Goal: Task Accomplishment & Management: Use online tool/utility

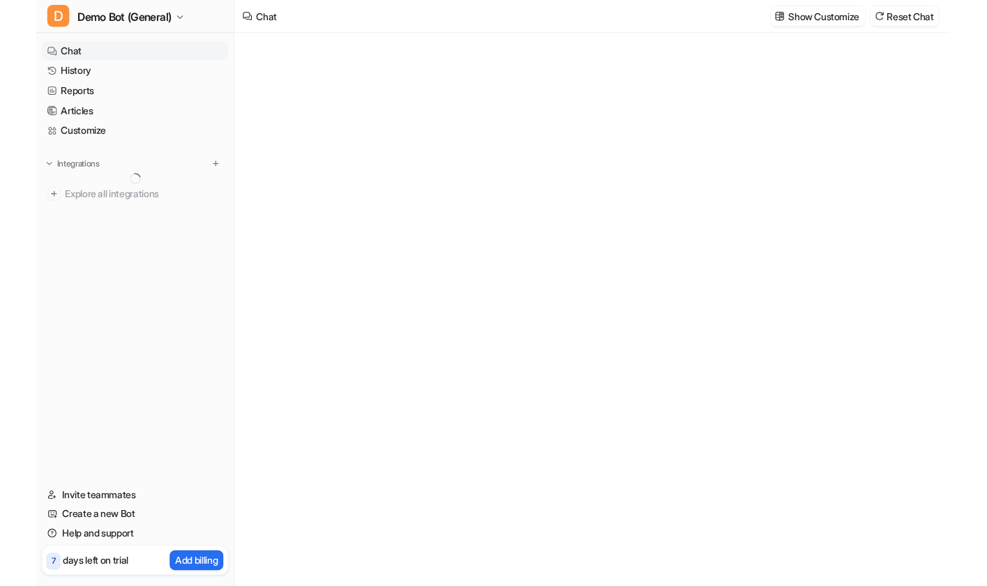
scroll to position [288, 0]
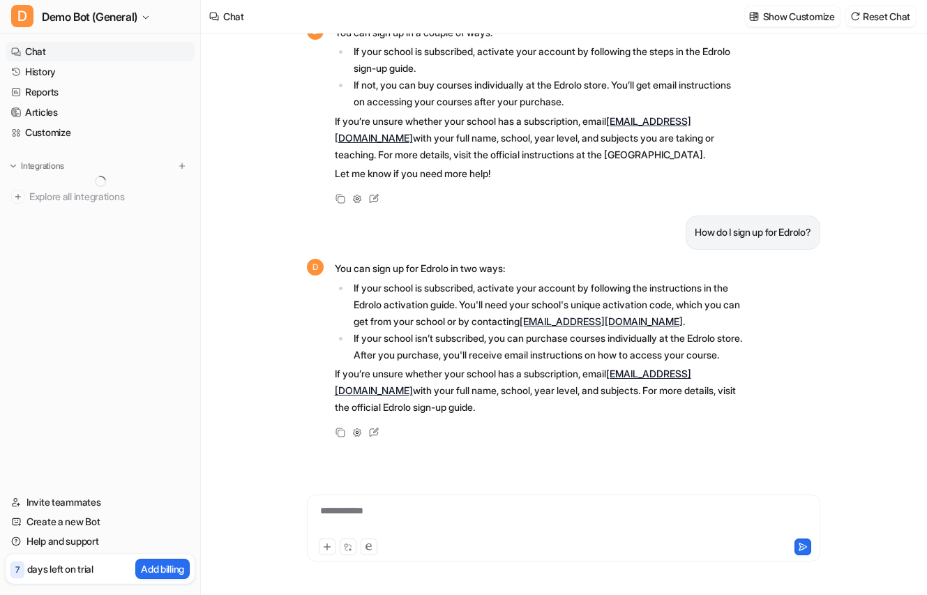
type textarea "**********"
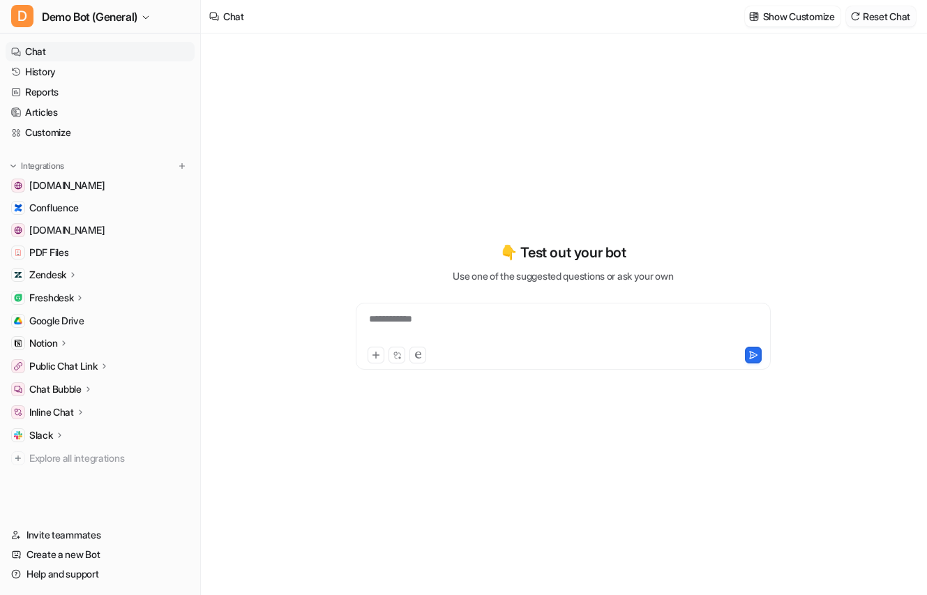
click at [872, 21] on button "Reset Chat" at bounding box center [881, 16] width 70 height 20
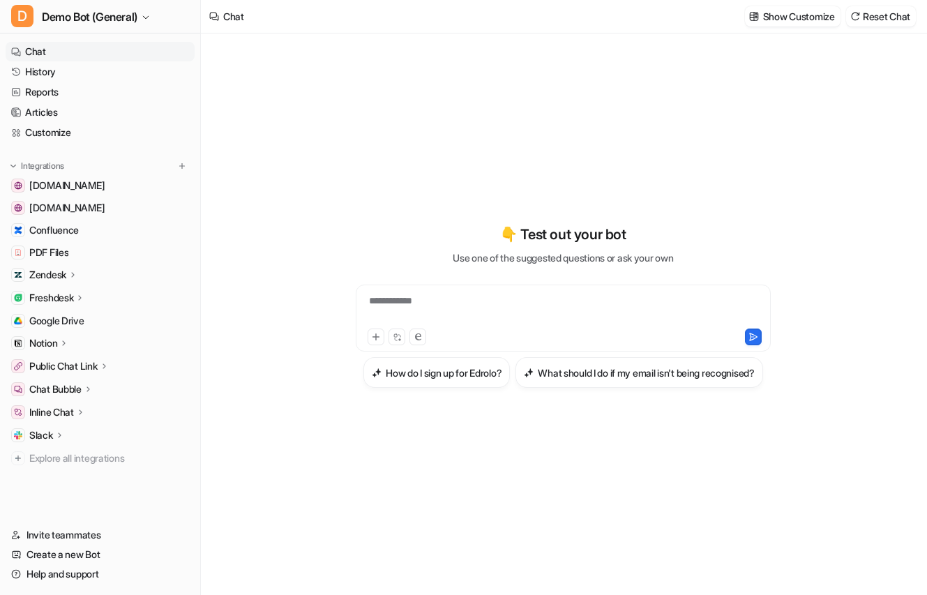
click at [317, 448] on div "**********" at bounding box center [563, 306] width 513 height 416
click at [382, 494] on div "**********" at bounding box center [563, 306] width 513 height 416
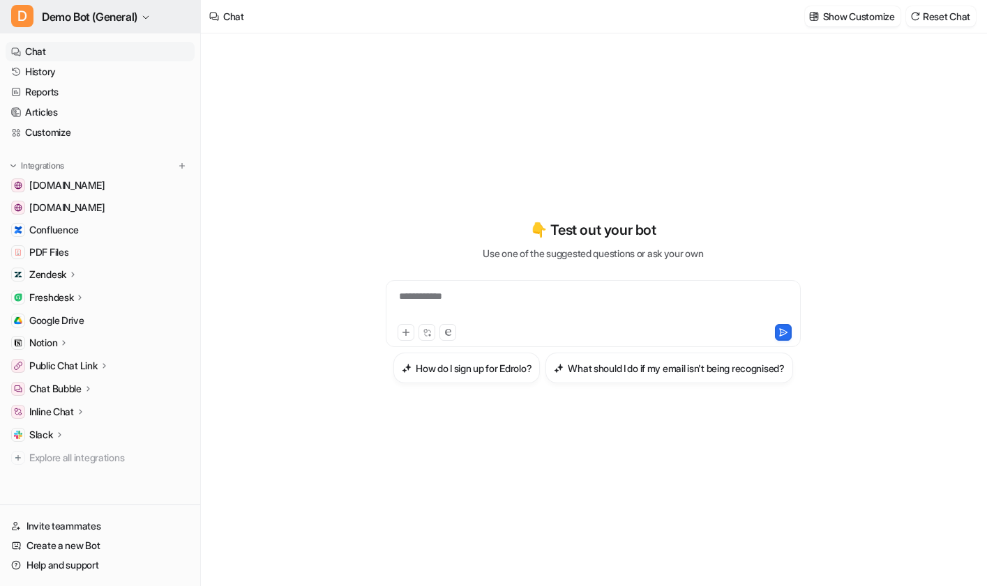
click at [153, 25] on button "D Demo Bot (General)" at bounding box center [100, 16] width 200 height 33
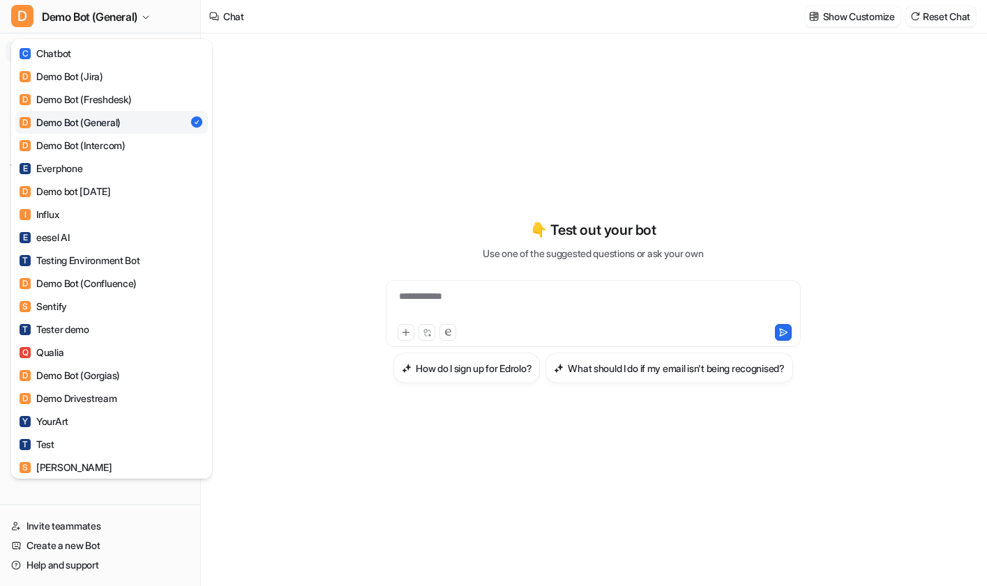
click at [274, 307] on div "D Demo Bot (General) C Chatbot D Demo Bot (Jira) D Demo Bot (Freshdesk) D Demo …" at bounding box center [493, 293] width 987 height 586
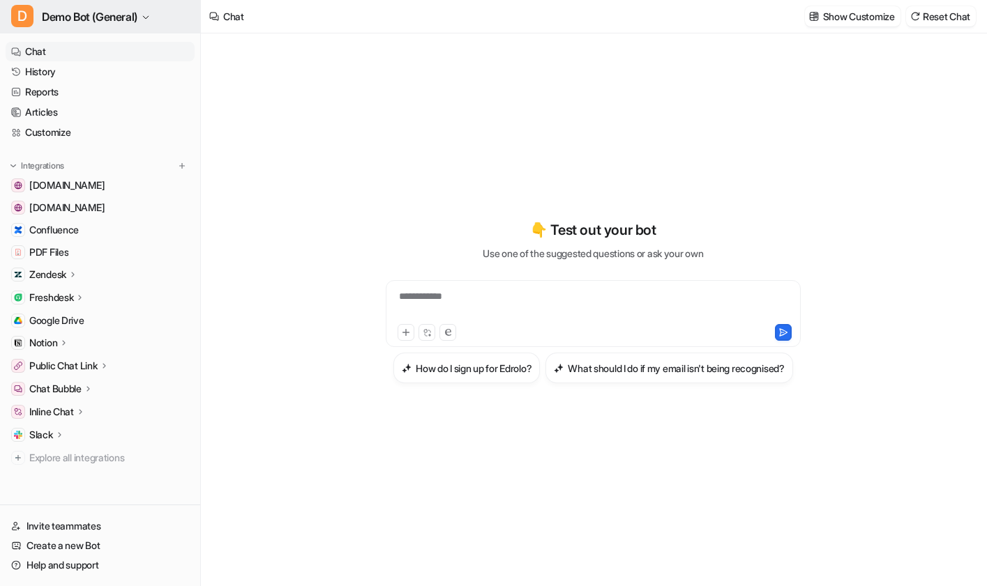
click at [146, 17] on icon "button" at bounding box center [146, 17] width 8 height 8
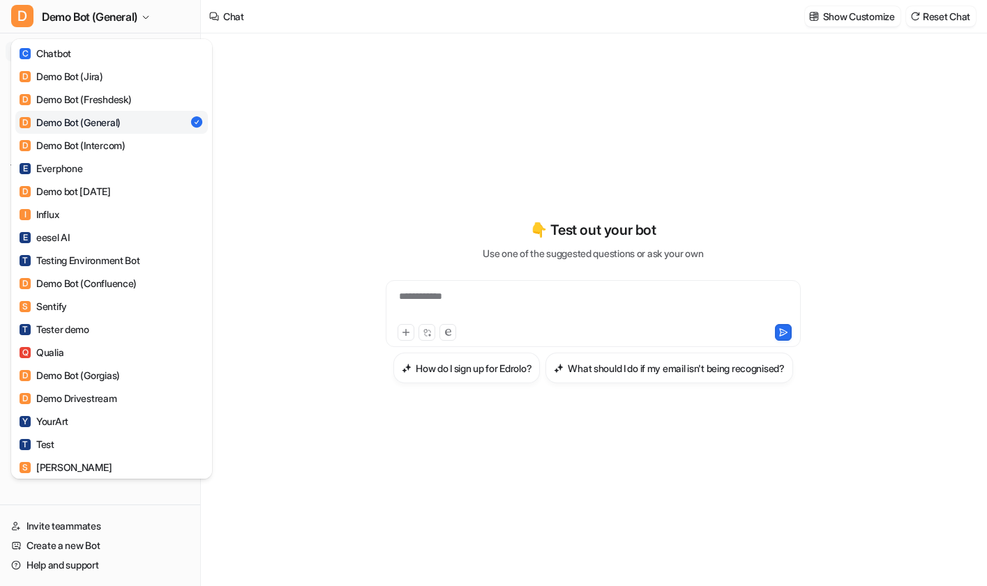
click at [273, 126] on div "D Demo Bot (General) C Chatbot D Demo Bot (Jira) D Demo Bot (Freshdesk) D Demo …" at bounding box center [493, 293] width 987 height 586
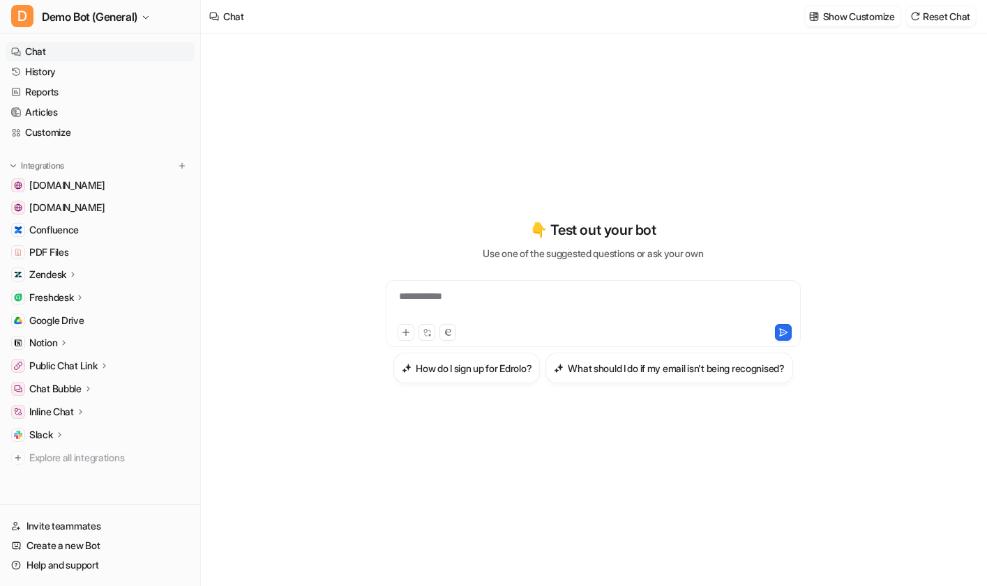
scroll to position [2, 0]
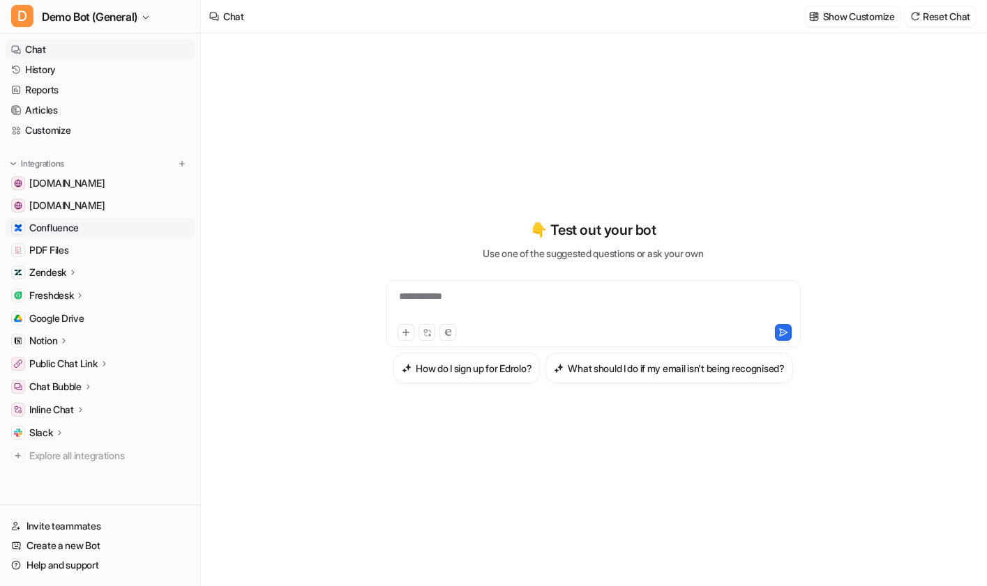
click at [66, 227] on span "Confluence" at bounding box center [54, 228] width 50 height 14
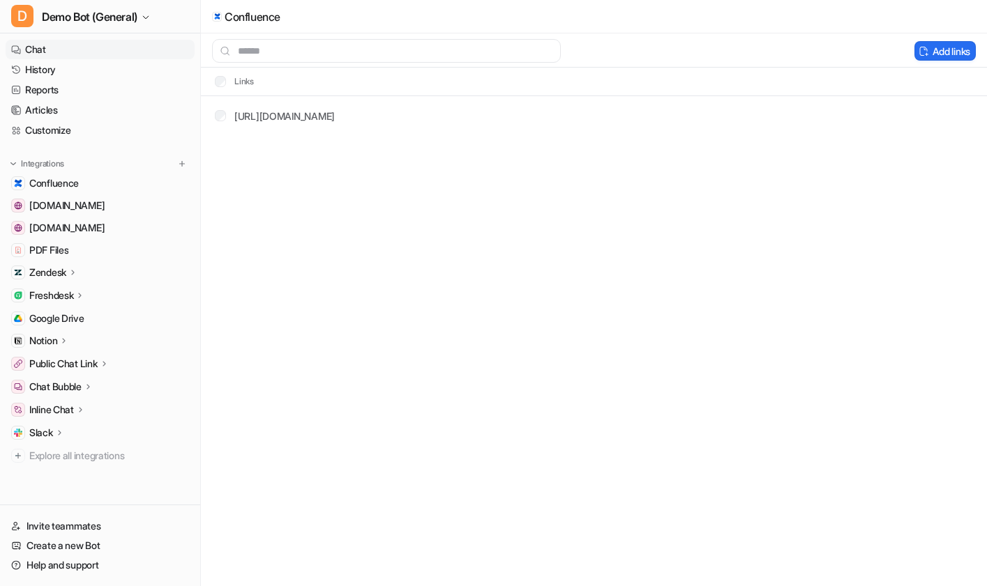
click at [124, 52] on link "Chat" at bounding box center [100, 50] width 189 height 20
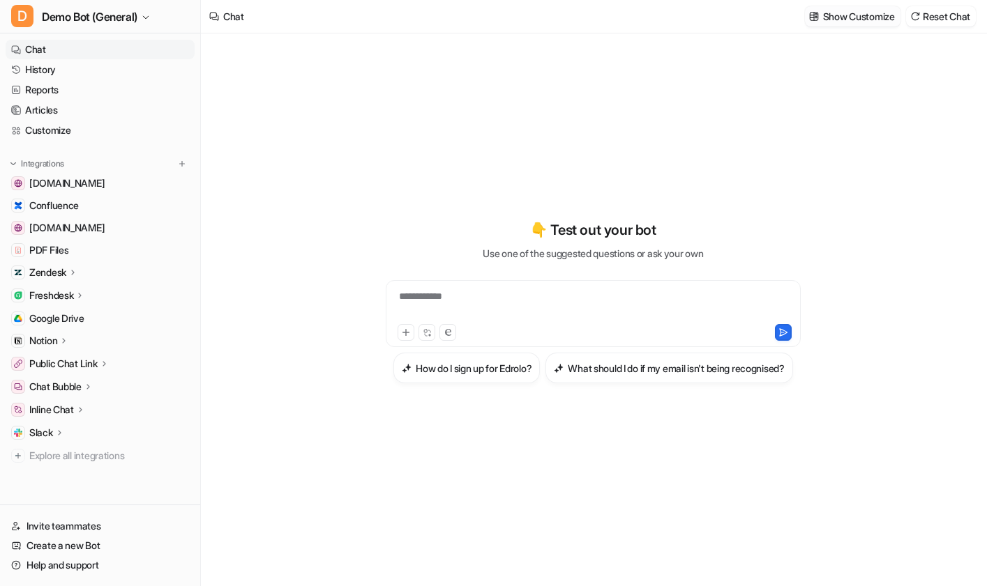
click at [830, 10] on p "Show Customize" at bounding box center [859, 16] width 72 height 15
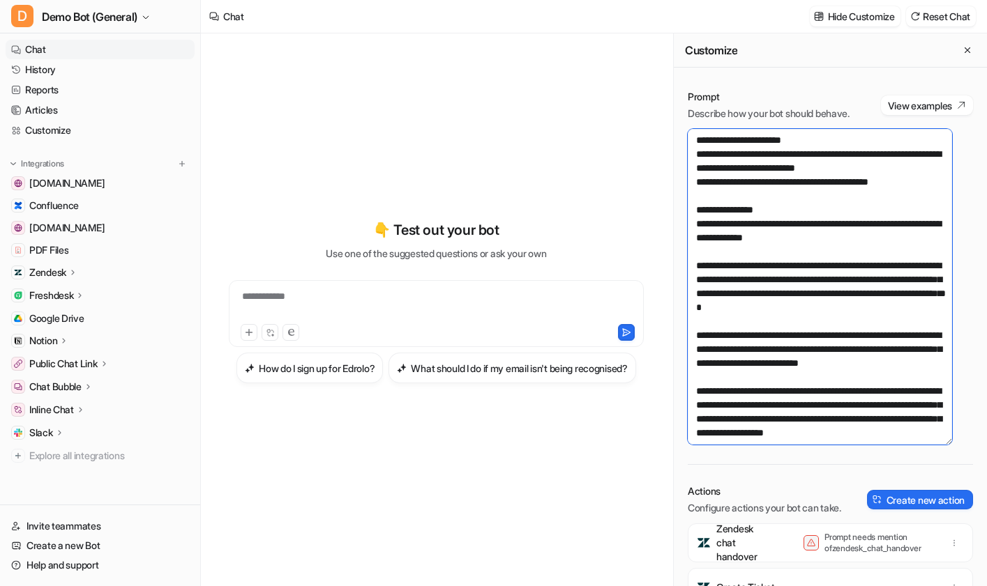
drag, startPoint x: 943, startPoint y: 318, endPoint x: 933, endPoint y: 458, distance: 140.5
click at [916, 445] on textarea "**********" at bounding box center [819, 287] width 264 height 316
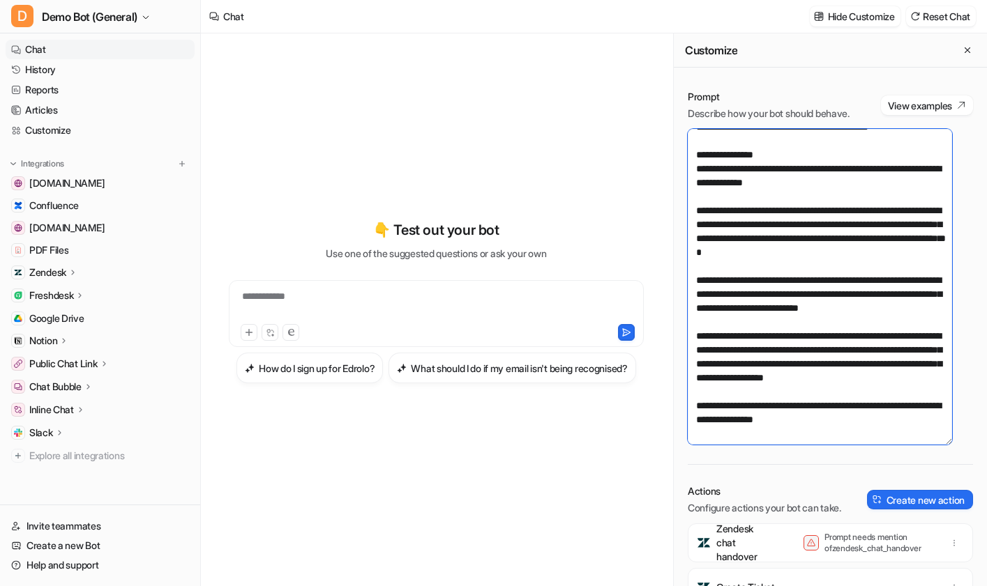
scroll to position [97, 0]
click at [891, 421] on textarea "**********" at bounding box center [819, 287] width 264 height 316
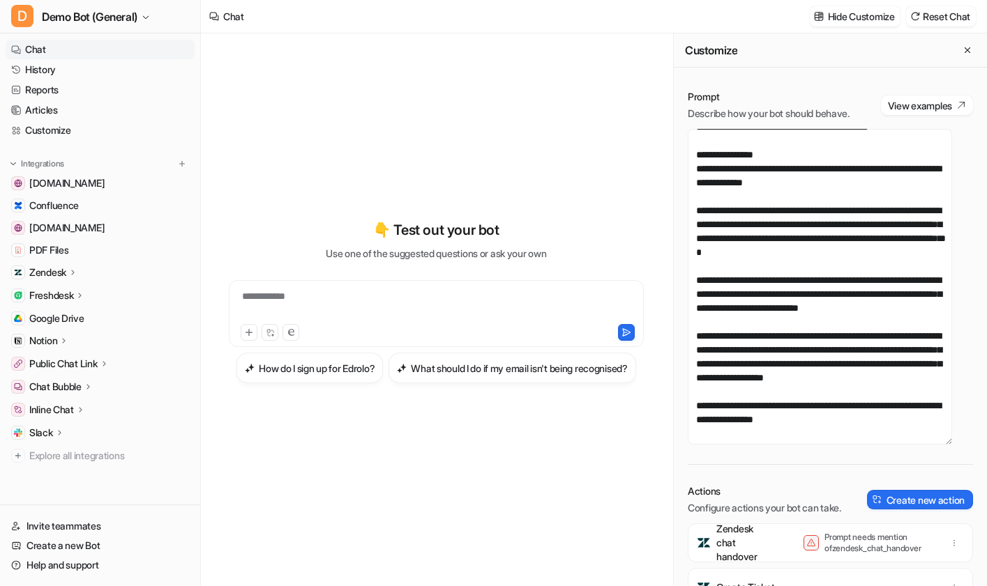
click at [856, 459] on div "Prompt Describe how your bot should behave. View examples Actions Configure act…" at bounding box center [830, 408] width 313 height 664
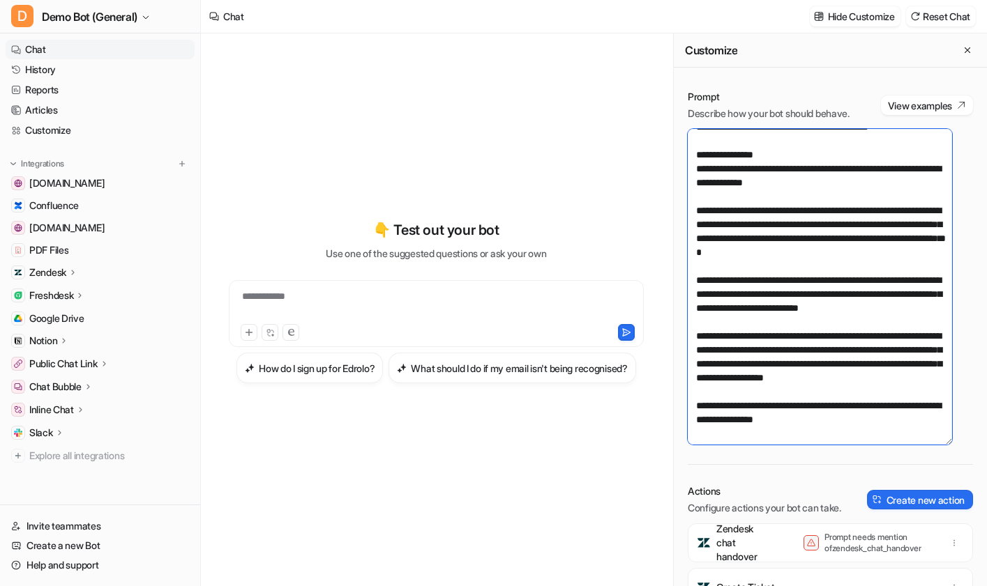
click at [891, 442] on textarea "**********" at bounding box center [819, 287] width 264 height 316
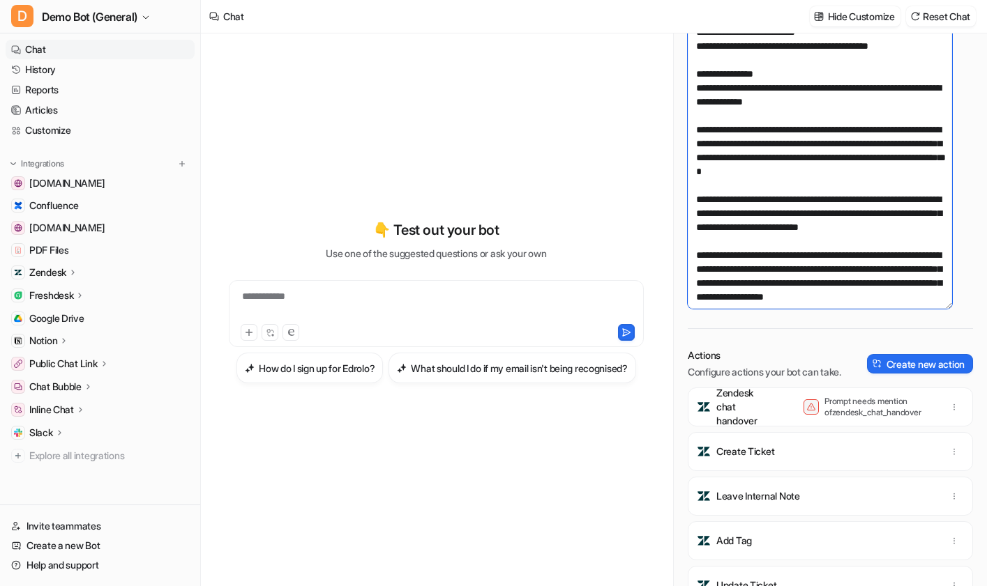
scroll to position [139, 0]
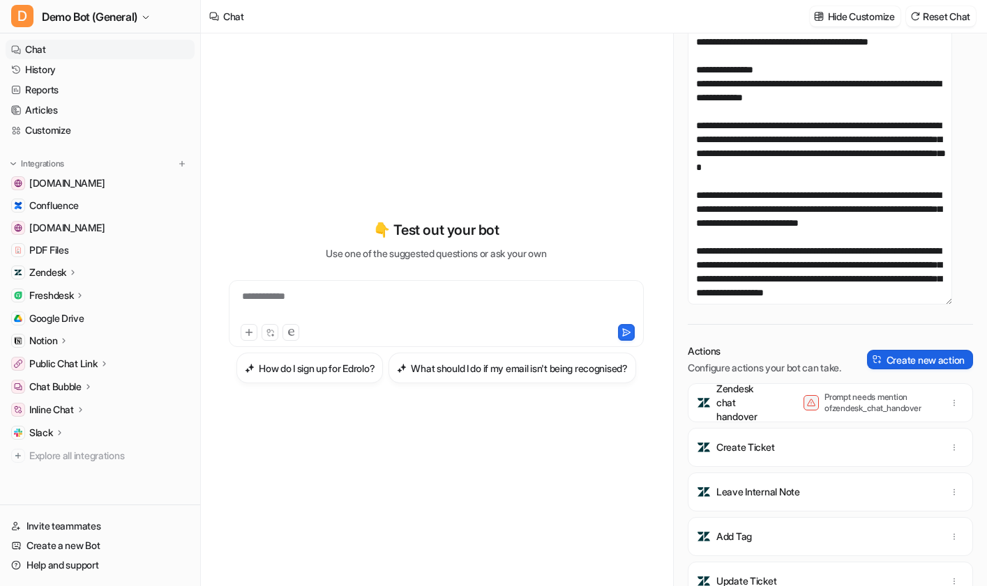
click at [901, 370] on button "Create new action" at bounding box center [920, 360] width 106 height 20
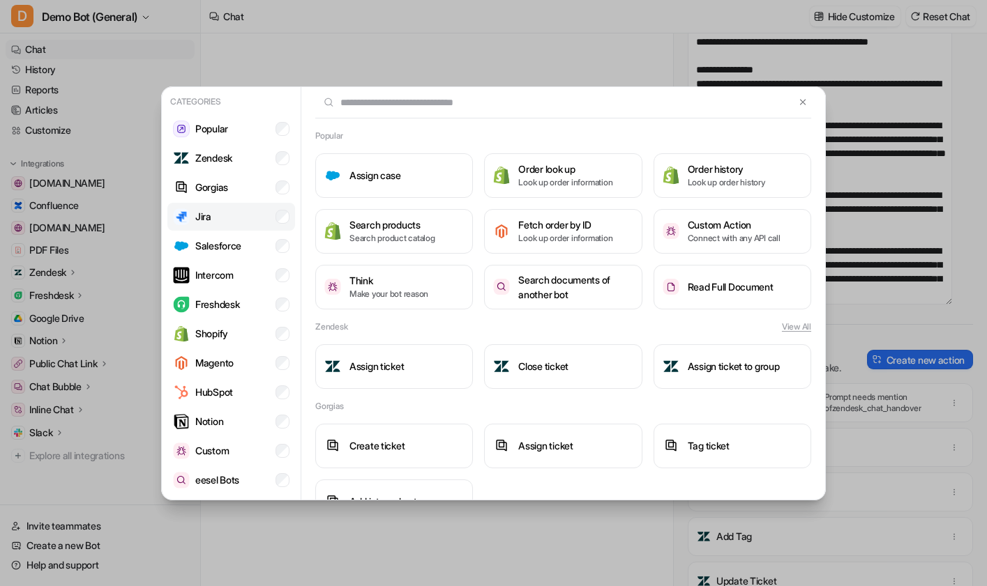
click at [236, 222] on li "Jira" at bounding box center [231, 217] width 128 height 28
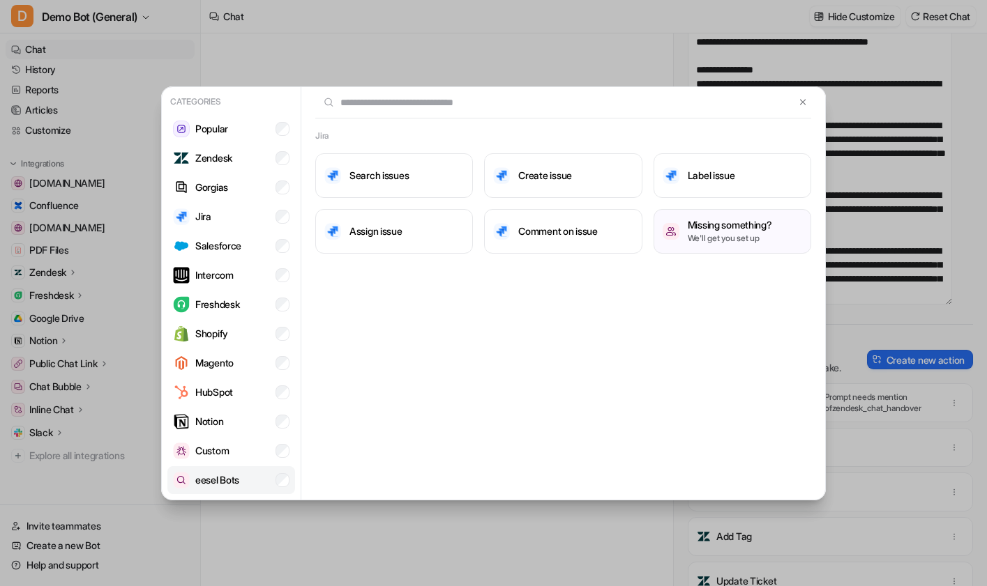
click at [230, 476] on p "eesel Bots" at bounding box center [217, 480] width 44 height 15
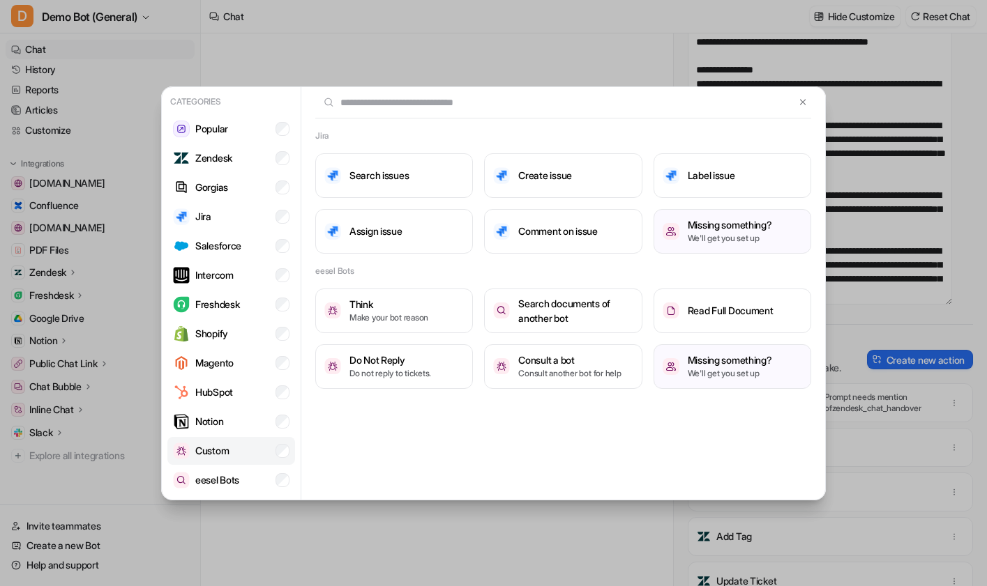
click at [218, 454] on p "Custom" at bounding box center [211, 450] width 33 height 15
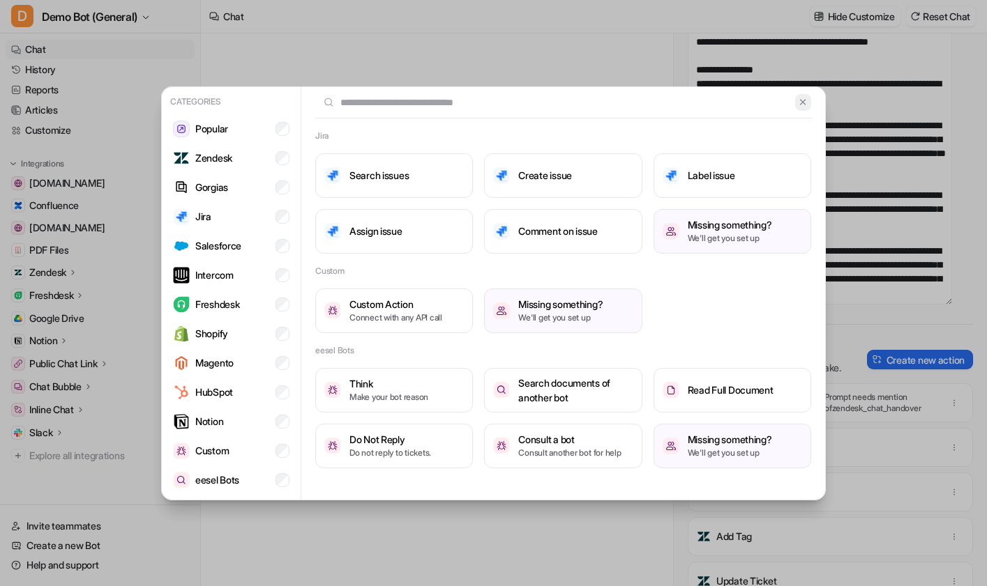
click at [803, 101] on img at bounding box center [803, 102] width 10 height 10
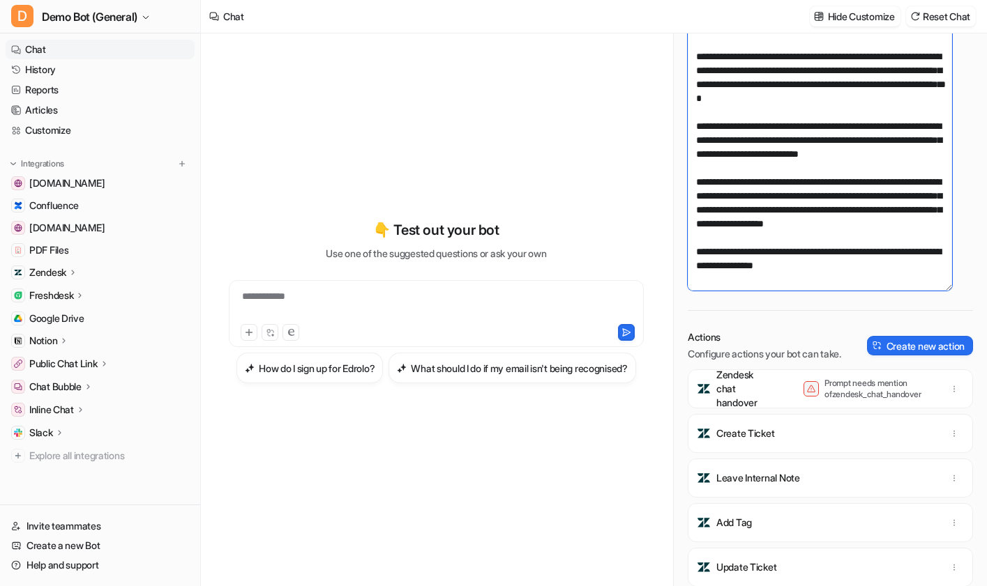
scroll to position [97, 0]
drag, startPoint x: 835, startPoint y: 137, endPoint x: 757, endPoint y: 140, distance: 78.1
click at [757, 140] on textarea "**********" at bounding box center [819, 133] width 264 height 316
drag, startPoint x: 794, startPoint y: 202, endPoint x: 692, endPoint y: 171, distance: 107.2
click at [692, 171] on textarea "**********" at bounding box center [819, 133] width 264 height 316
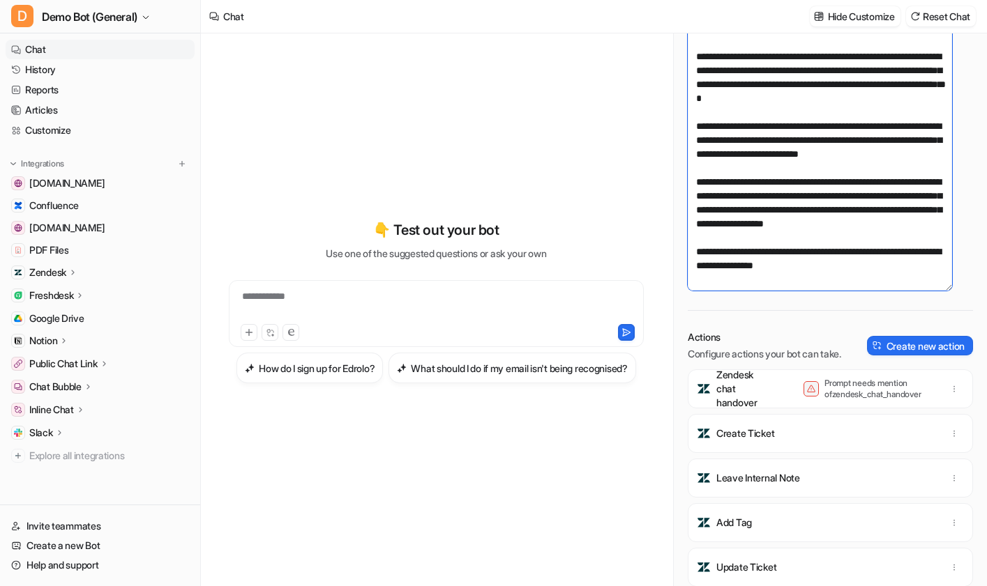
click at [835, 201] on textarea "**********" at bounding box center [819, 133] width 264 height 316
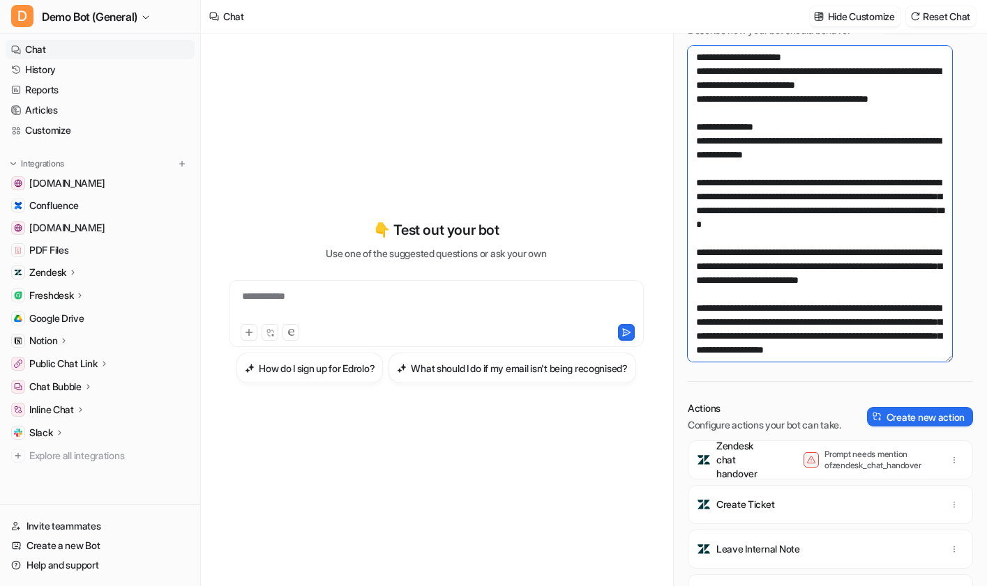
scroll to position [43, 0]
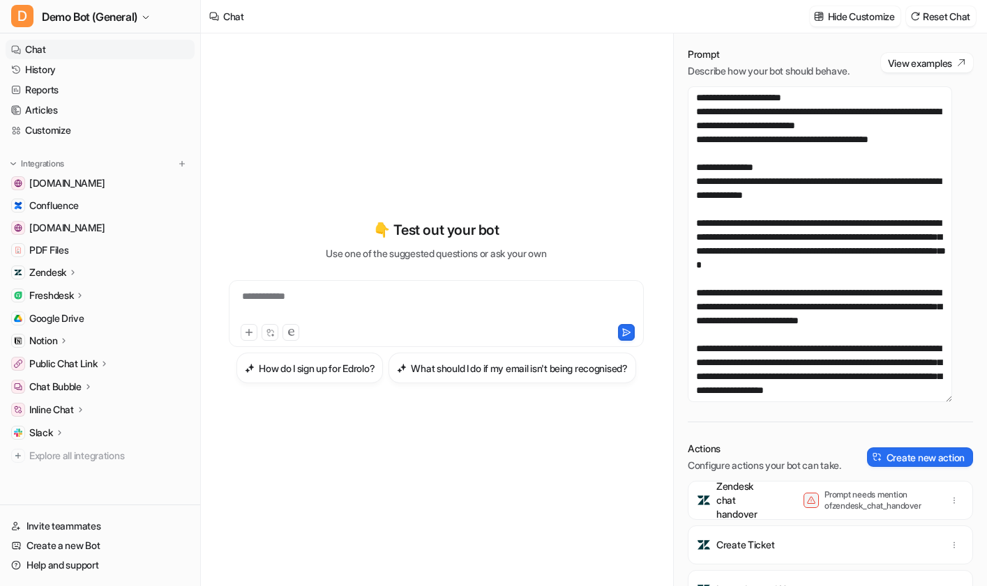
click at [105, 384] on div "Chat Bubble" at bounding box center [100, 387] width 189 height 20
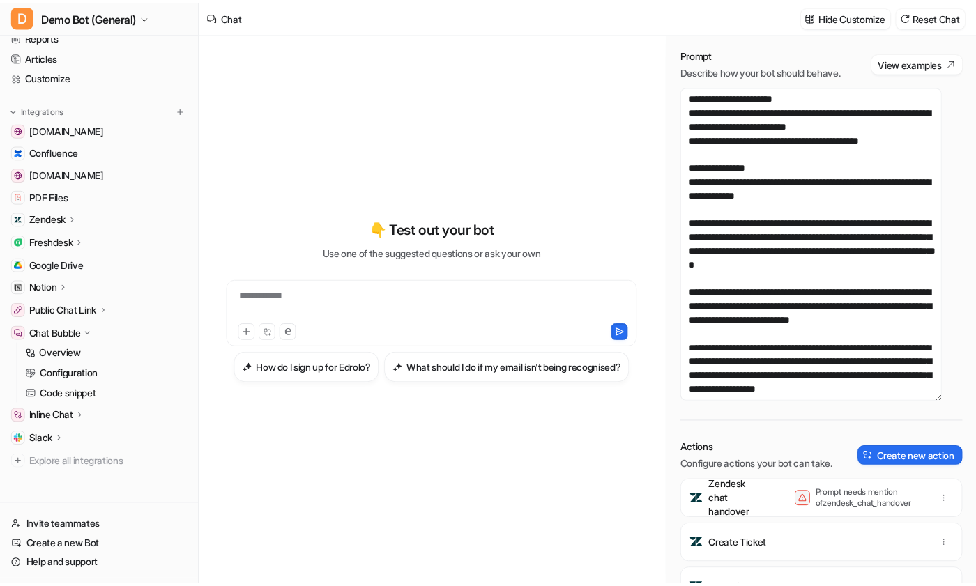
scroll to position [62, 0]
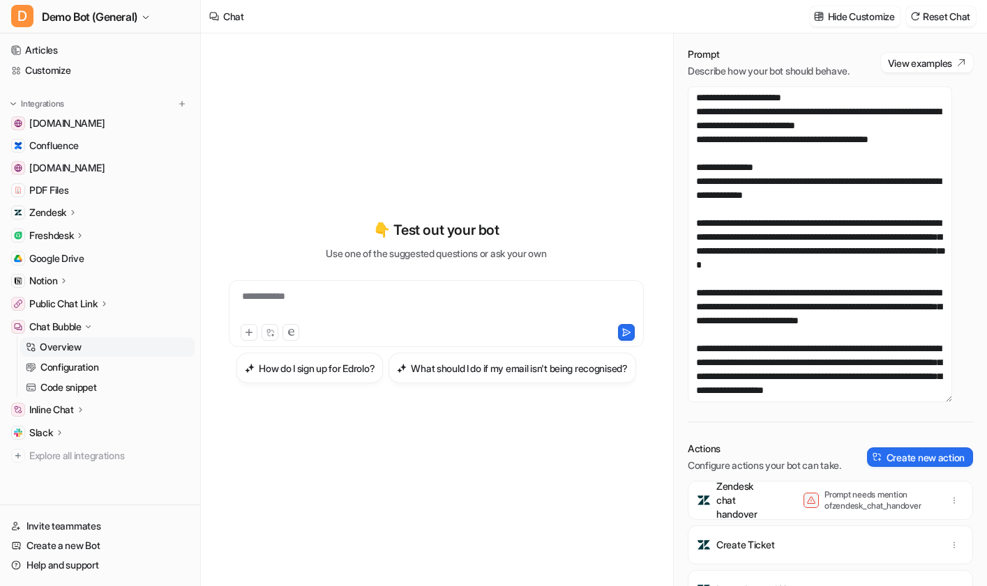
click at [122, 351] on link "Overview" at bounding box center [107, 347] width 174 height 20
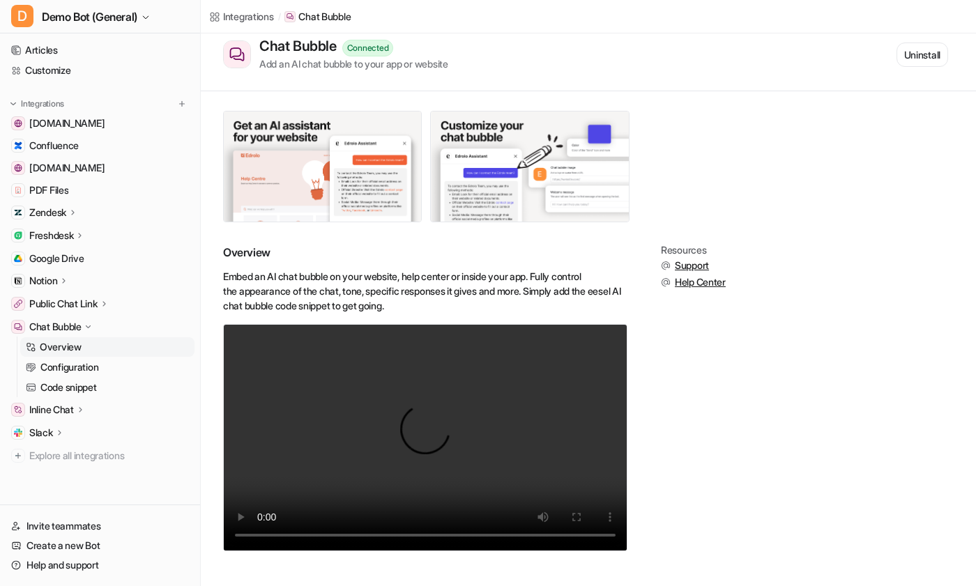
scroll to position [45, 0]
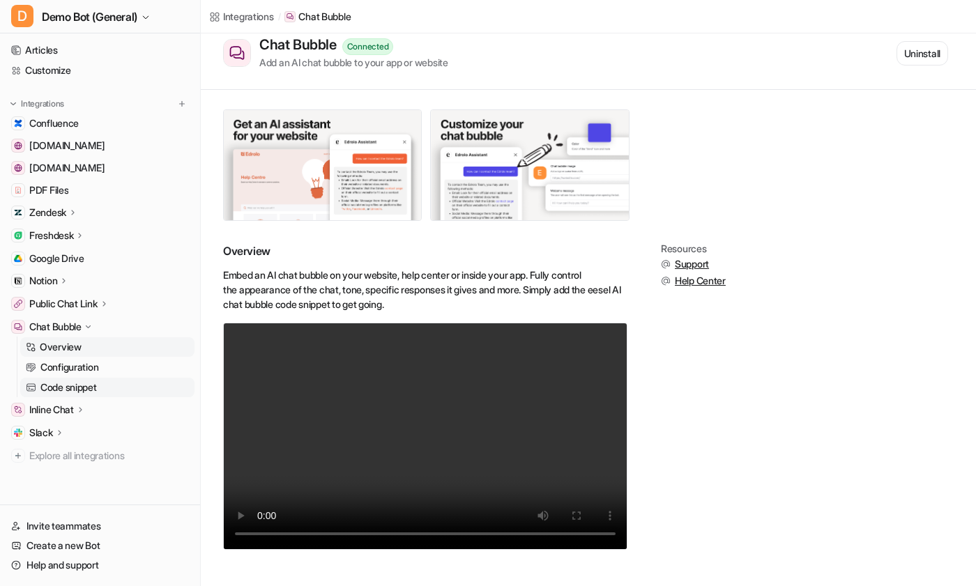
click at [97, 385] on p "Code snippet" at bounding box center [68, 388] width 56 height 14
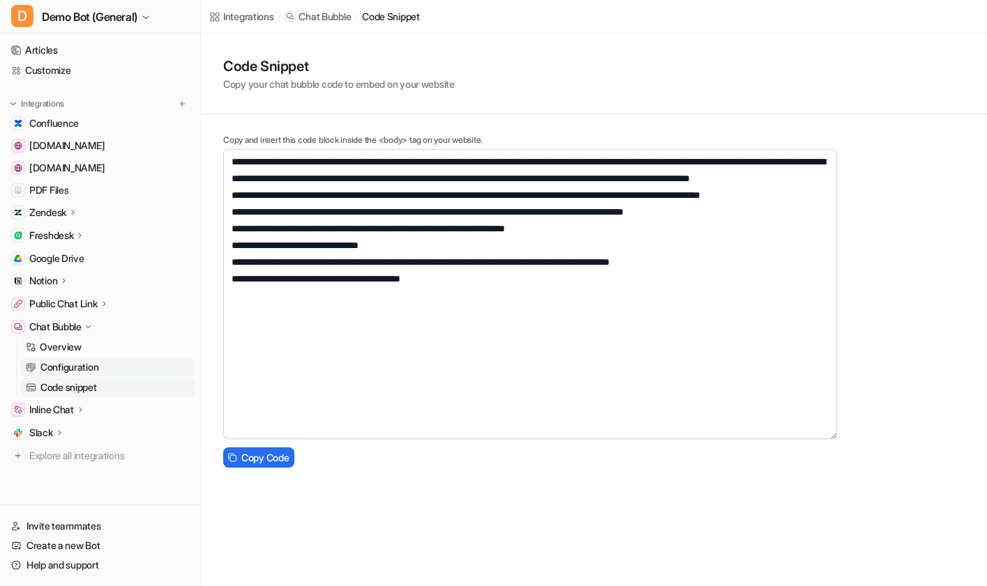
click at [84, 363] on p "Configuration" at bounding box center [69, 367] width 58 height 14
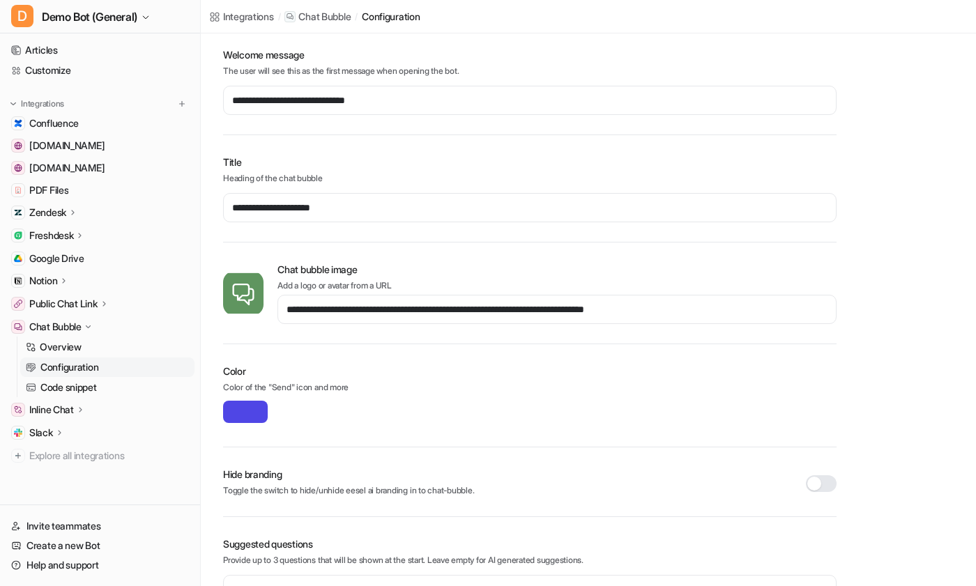
scroll to position [123, 0]
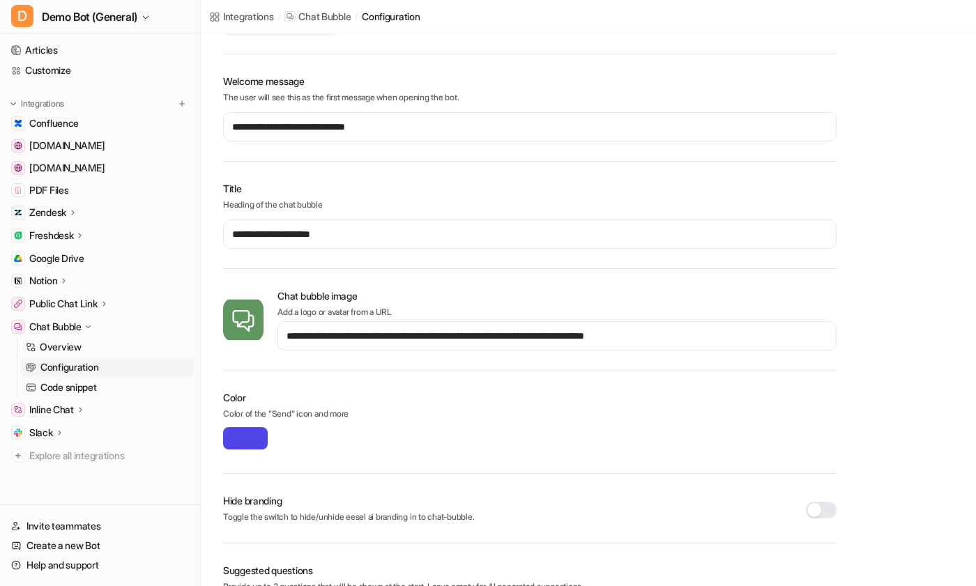
click at [568, 375] on div "**********" at bounding box center [530, 365] width 614 height 709
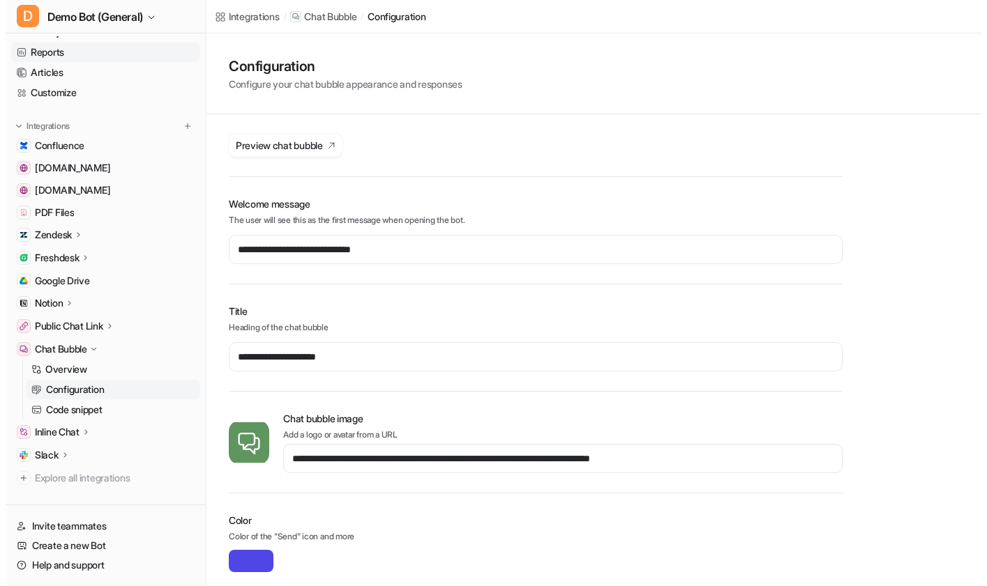
scroll to position [0, 0]
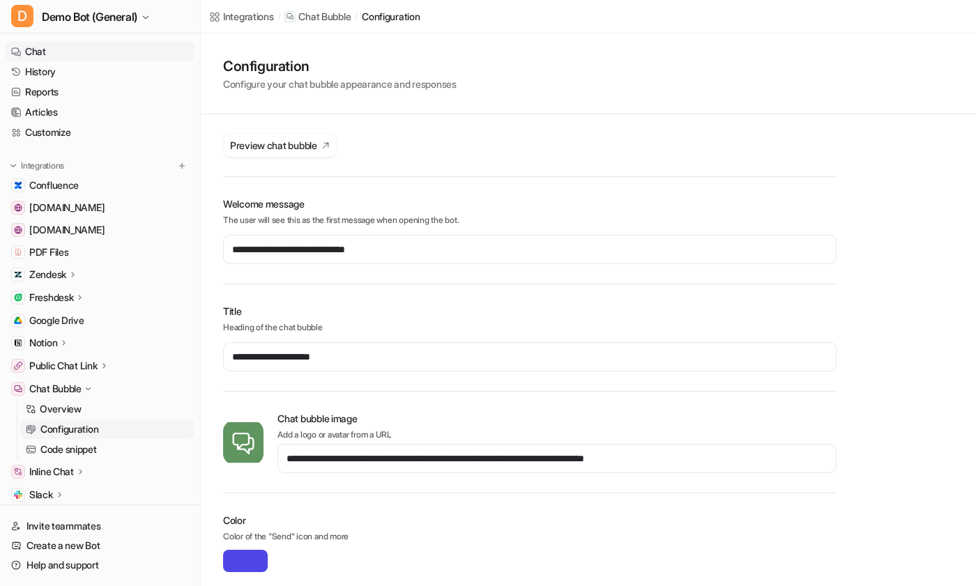
click at [92, 54] on link "Chat" at bounding box center [100, 52] width 189 height 20
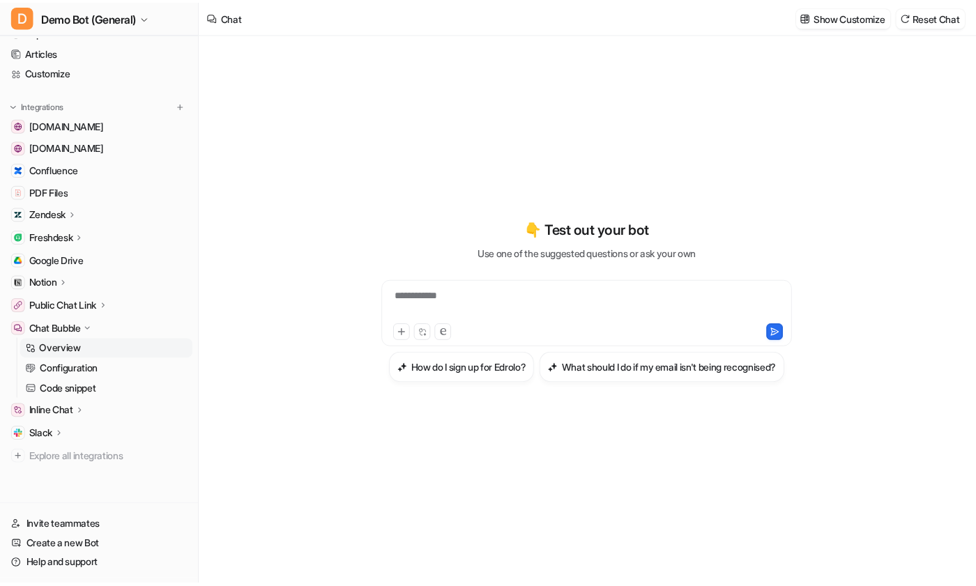
scroll to position [62, 0]
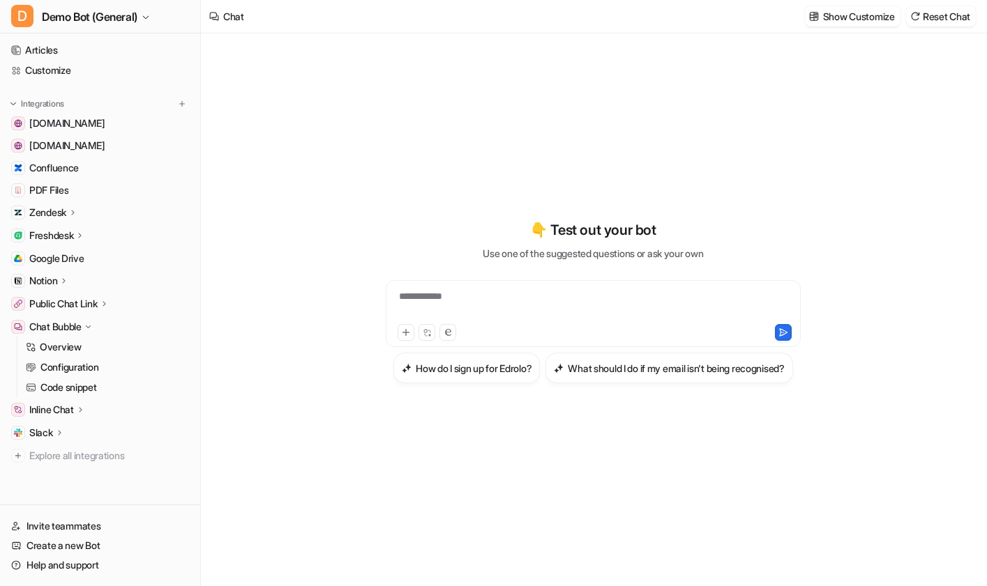
click at [78, 413] on icon at bounding box center [80, 409] width 10 height 10
click at [86, 437] on link "Overview" at bounding box center [107, 430] width 174 height 20
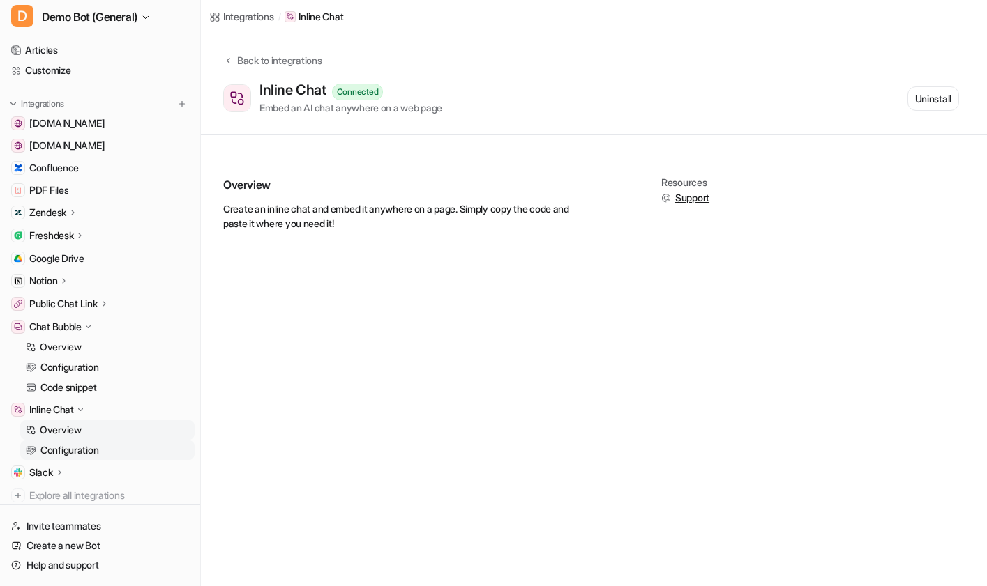
click at [74, 446] on p "Configuration" at bounding box center [69, 450] width 58 height 14
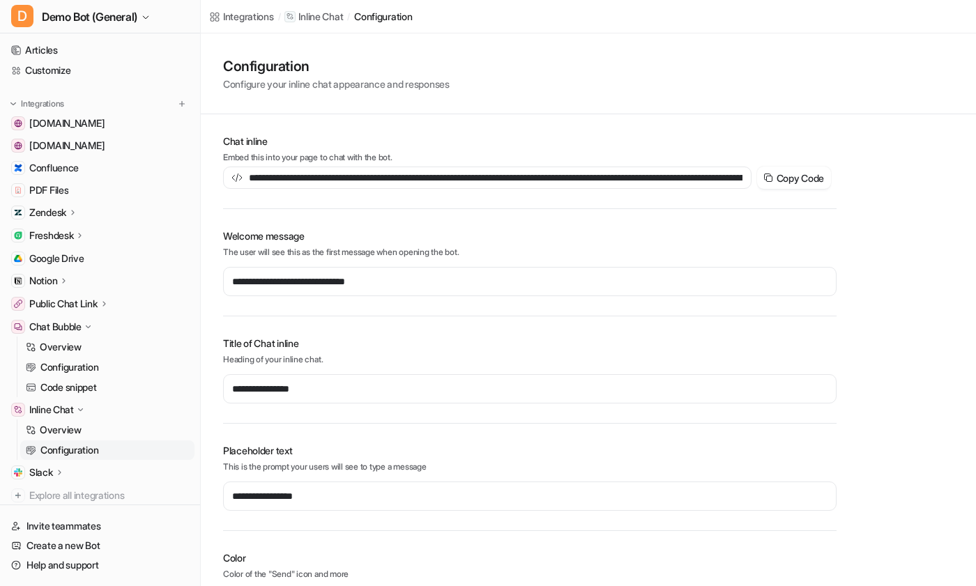
type input "**********"
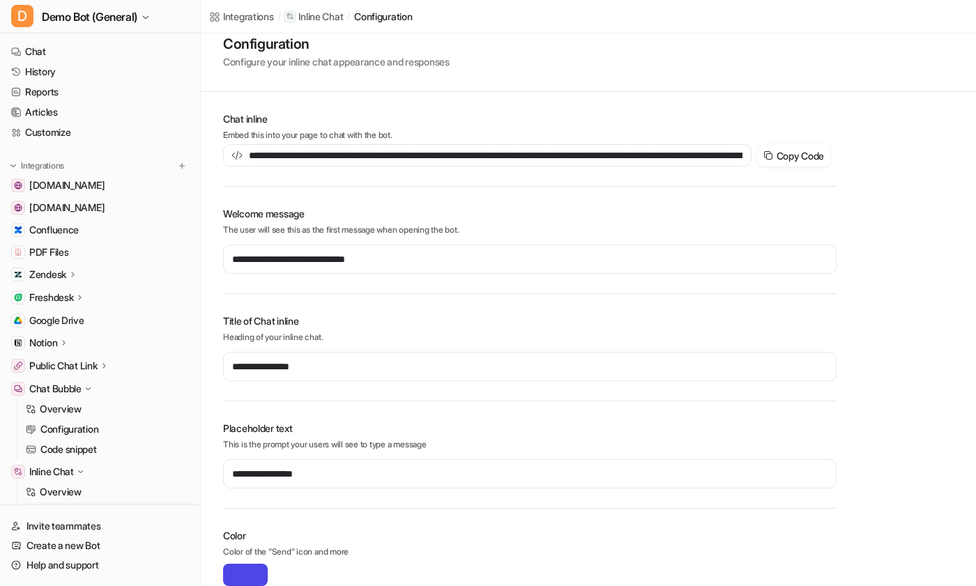
scroll to position [20, 0]
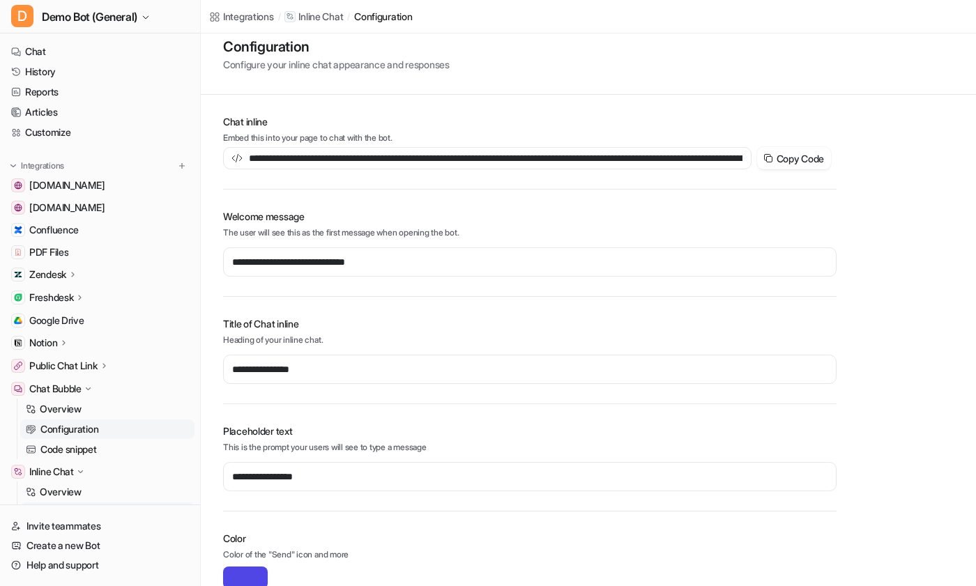
click at [90, 430] on p "Configuration" at bounding box center [69, 430] width 58 height 14
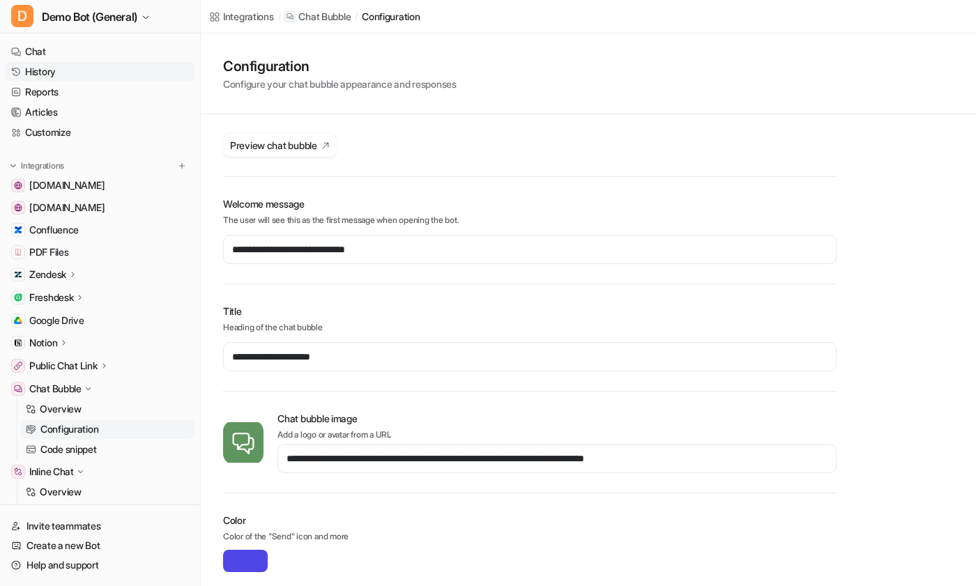
click at [68, 77] on link "History" at bounding box center [100, 72] width 189 height 20
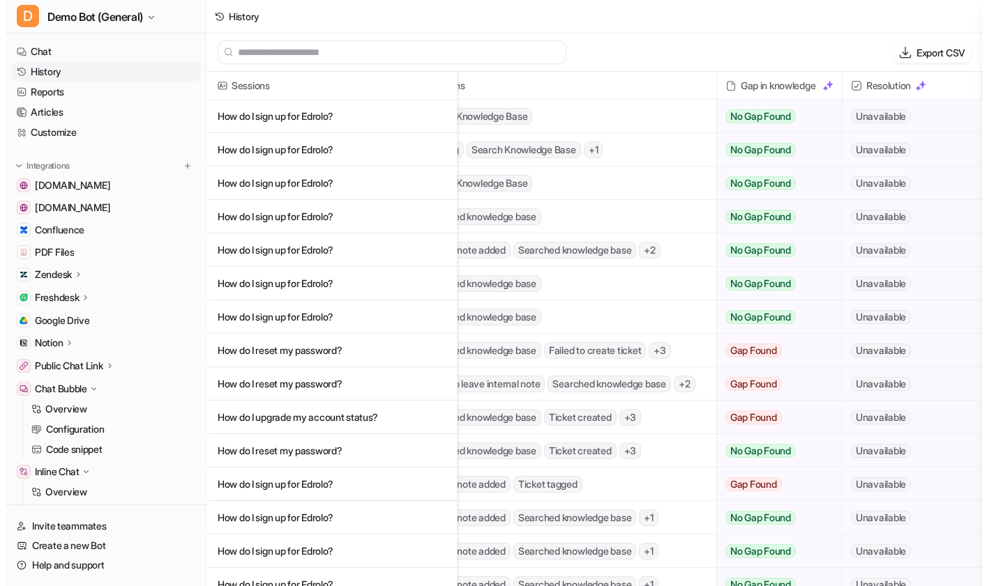
scroll to position [0, 370]
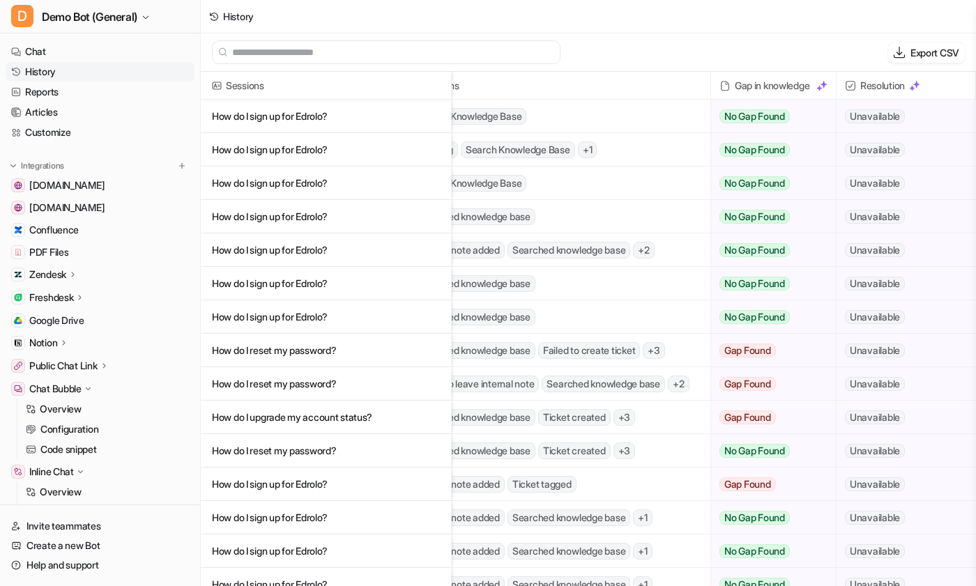
click at [335, 113] on p "How do I sign up for Edrolo?" at bounding box center [326, 116] width 228 height 33
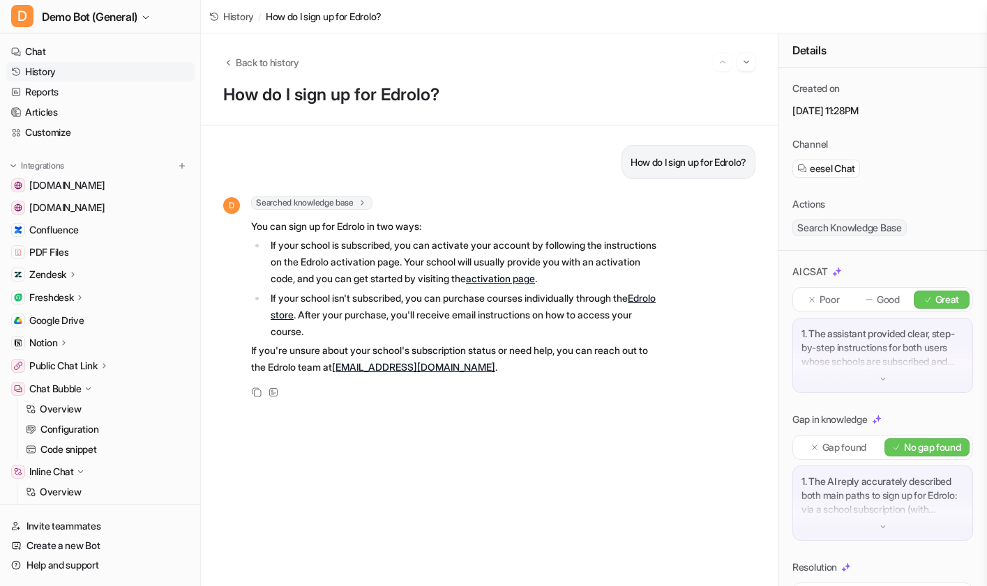
click at [512, 493] on div "How do I sign up for Edrolo? D Searched knowledge base search_queries : [ "How …" at bounding box center [489, 356] width 532 height 422
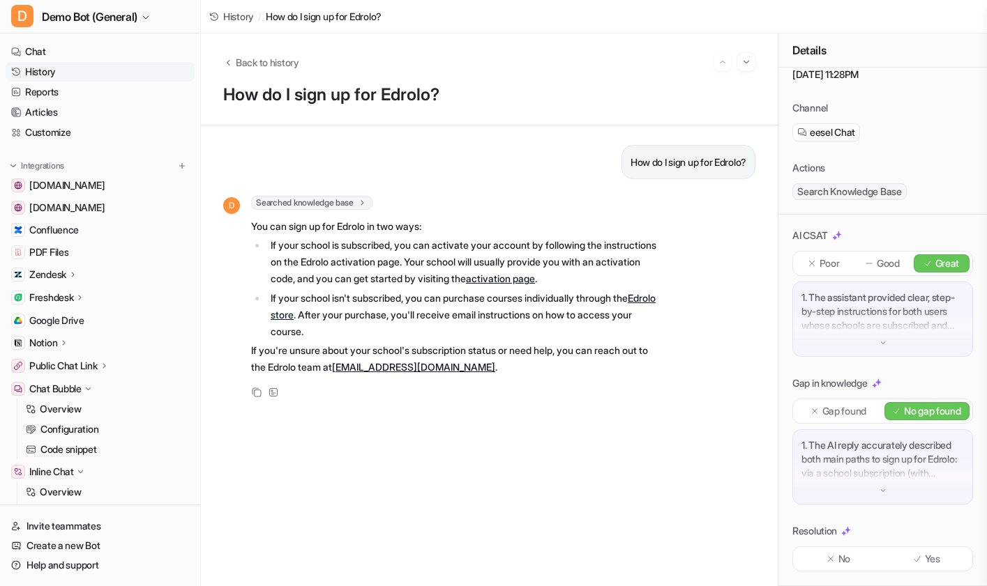
scroll to position [50, 0]
click at [831, 411] on div "Gap found" at bounding box center [839, 411] width 86 height 18
click at [885, 257] on p "Good" at bounding box center [887, 264] width 23 height 14
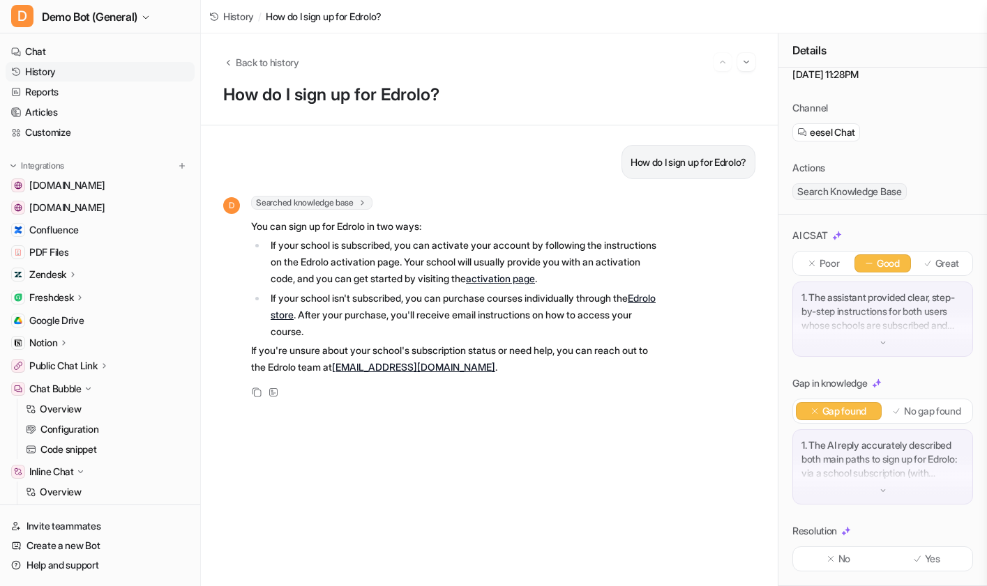
click at [823, 257] on p "Poor" at bounding box center [829, 264] width 20 height 14
click at [916, 566] on div "Yes" at bounding box center [927, 559] width 86 height 18
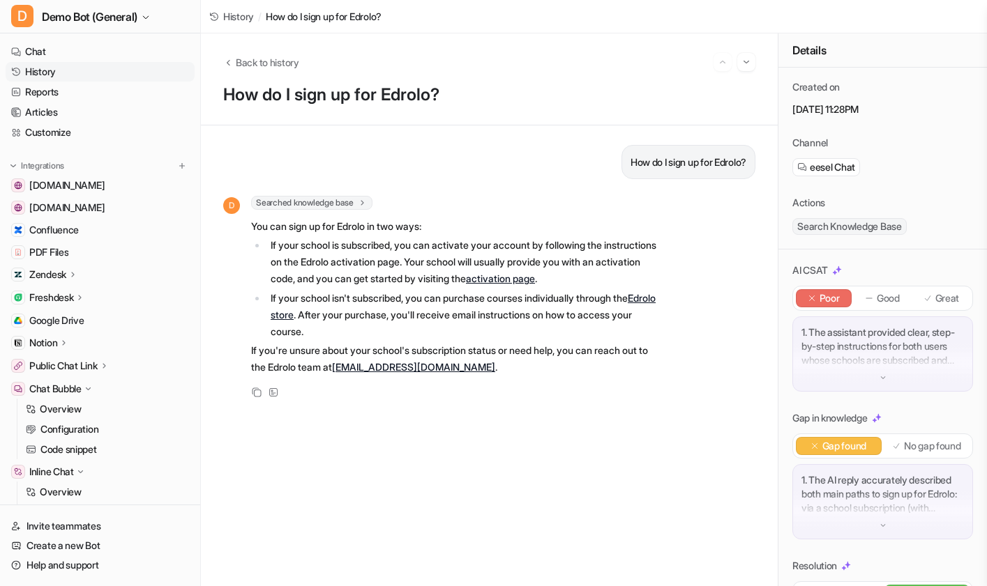
scroll to position [0, 0]
click at [273, 395] on icon at bounding box center [273, 392] width 8 height 8
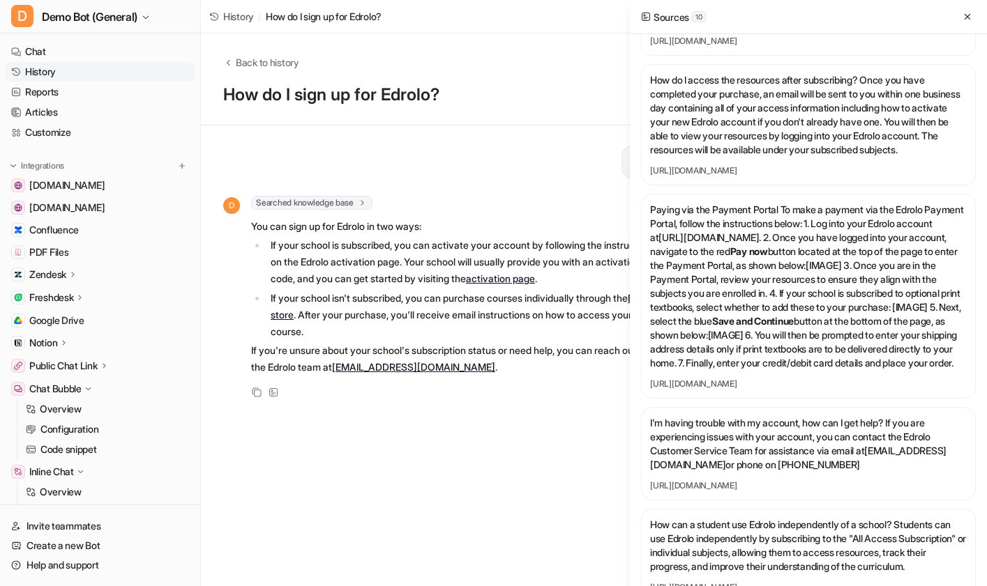
scroll to position [697, 0]
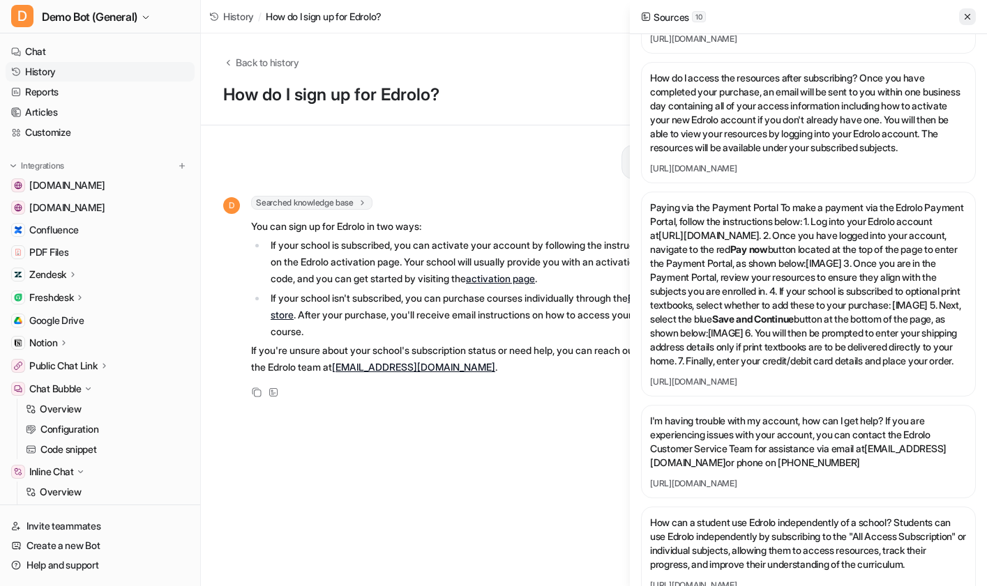
click at [916, 10] on button at bounding box center [967, 16] width 17 height 17
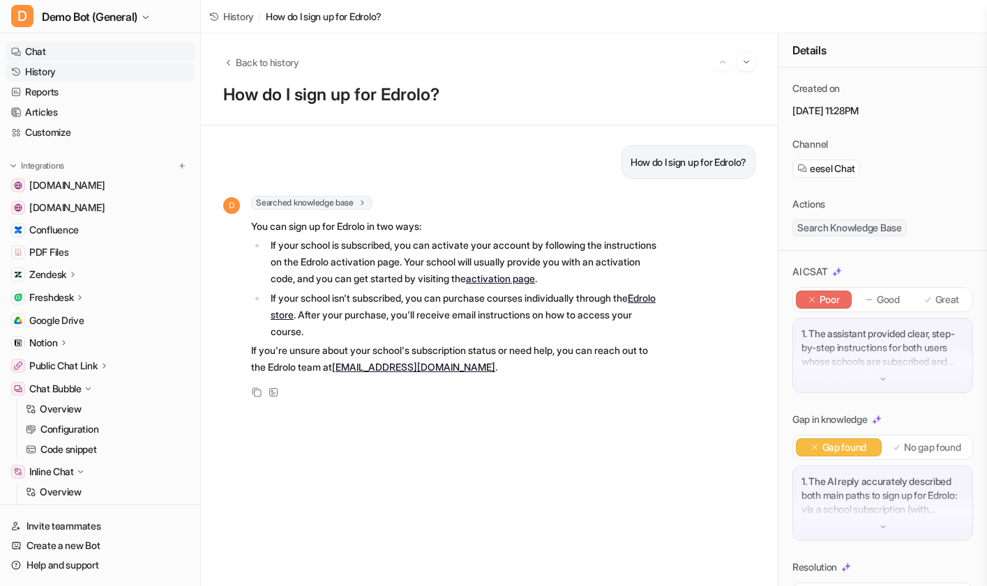
click at [79, 58] on link "Chat" at bounding box center [100, 52] width 189 height 20
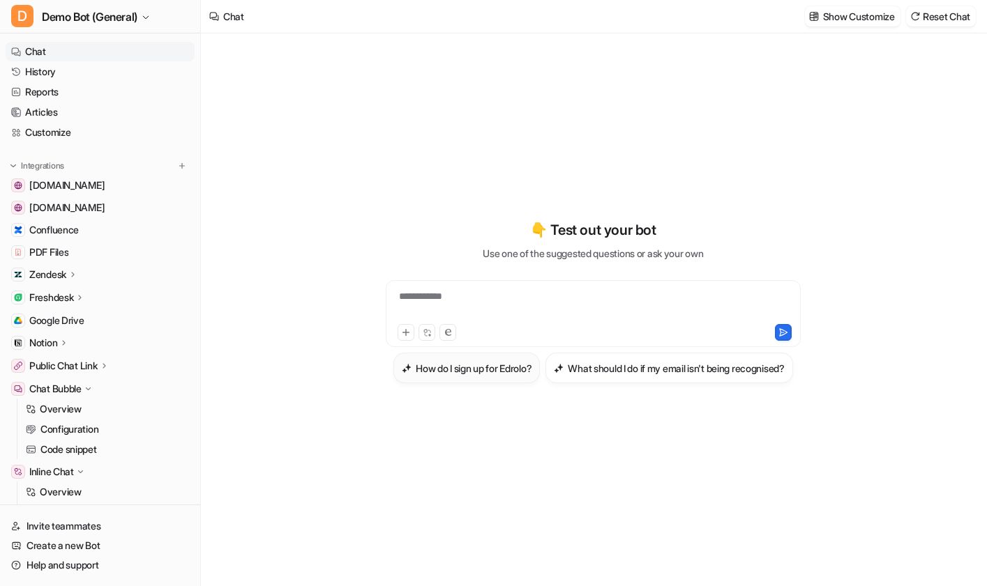
click at [531, 361] on h3 "How do I sign up for Edrolo?" at bounding box center [474, 368] width 116 height 15
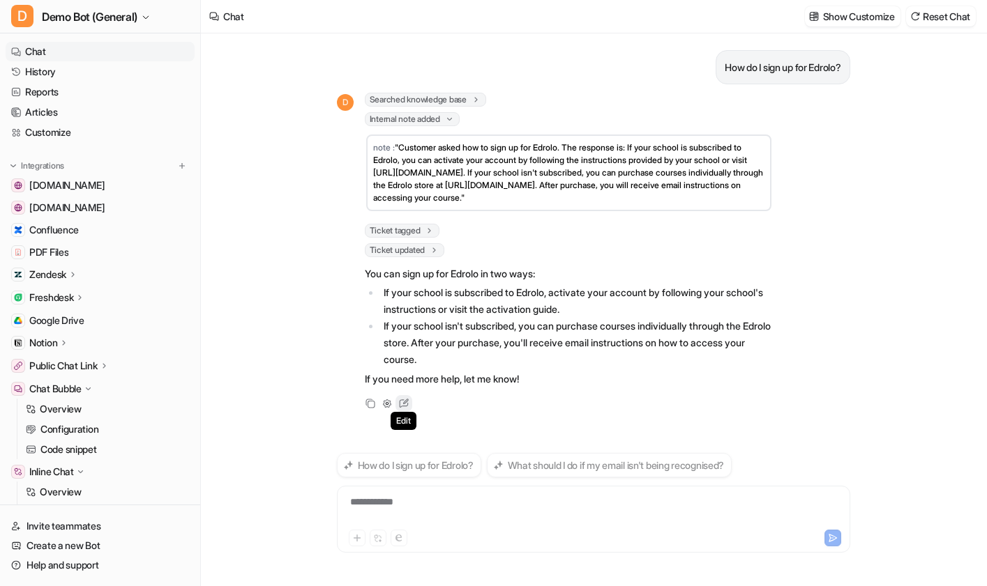
click at [408, 413] on icon at bounding box center [404, 404] width 18 height 18
click at [409, 413] on icon at bounding box center [404, 404] width 18 height 18
click at [400, 413] on icon at bounding box center [404, 404] width 18 height 18
click at [409, 409] on icon at bounding box center [404, 404] width 18 height 18
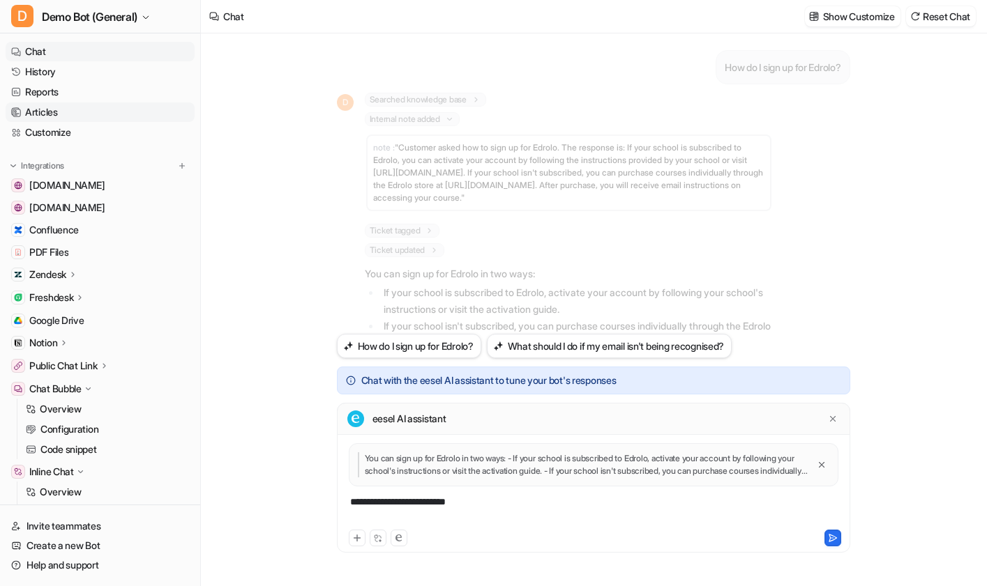
click at [55, 117] on link "Articles" at bounding box center [100, 112] width 189 height 20
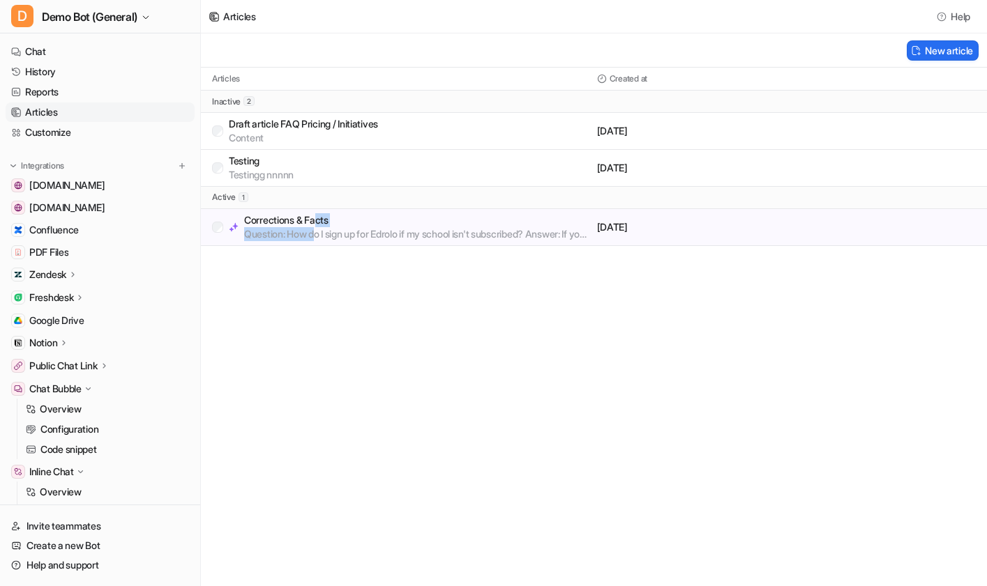
click at [316, 226] on div "Corrections & Facts Question: How do I sign up for Edrolo if my school isn't su…" at bounding box center [417, 227] width 347 height 28
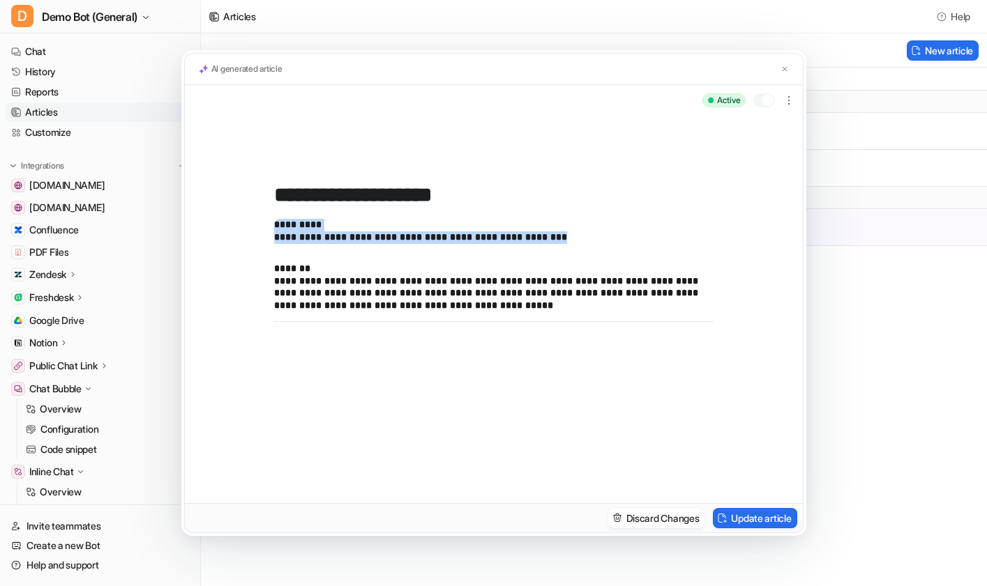
drag, startPoint x: 550, startPoint y: 237, endPoint x: 232, endPoint y: 227, distance: 318.1
click at [232, 227] on div "**********" at bounding box center [494, 310] width 618 height 388
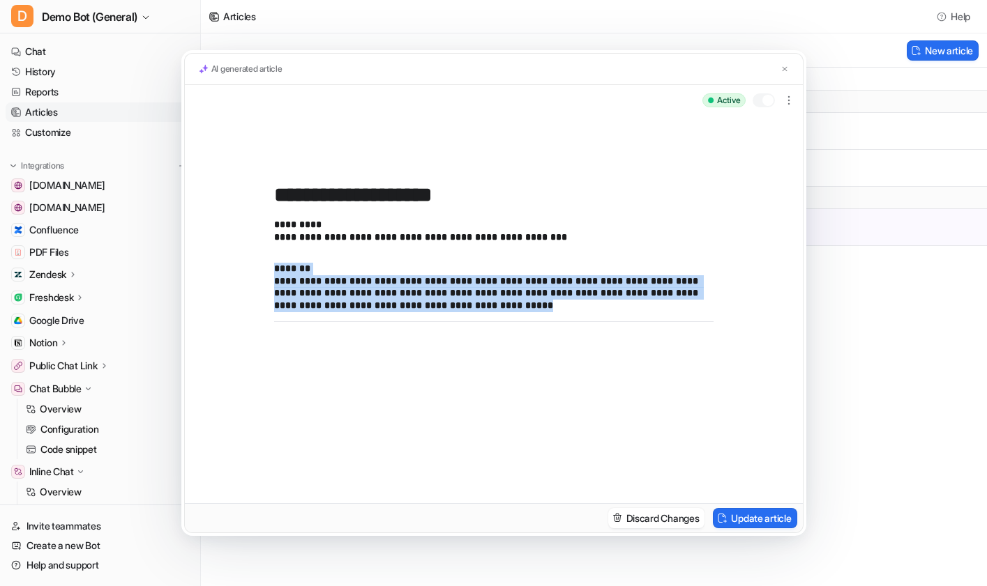
drag, startPoint x: 504, startPoint y: 307, endPoint x: 250, endPoint y: 264, distance: 258.3
click at [250, 264] on div "**********" at bounding box center [494, 310] width 618 height 388
click at [519, 310] on p "**********" at bounding box center [493, 287] width 439 height 49
click at [496, 305] on p "**********" at bounding box center [493, 287] width 439 height 49
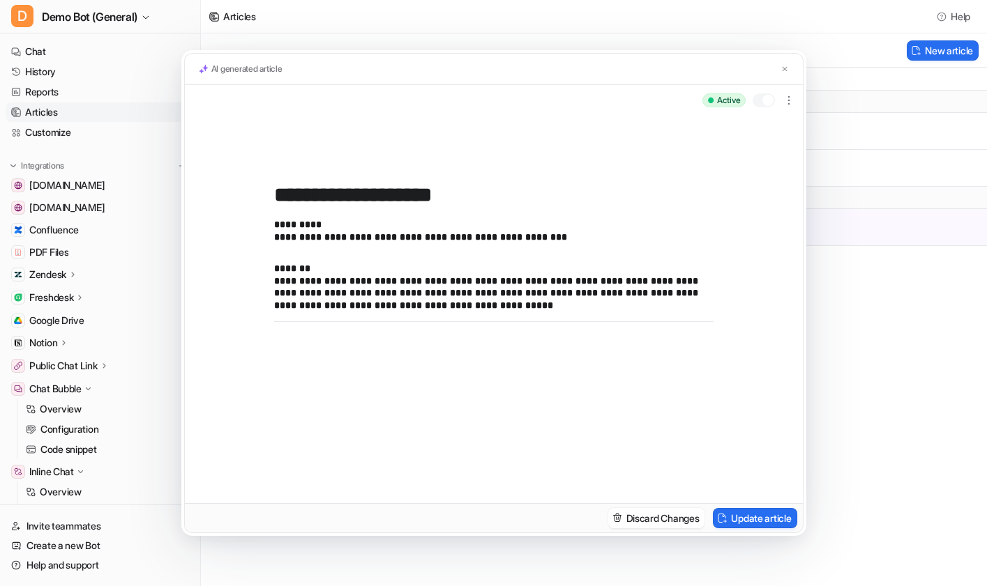
click at [879, 357] on div "**********" at bounding box center [493, 293] width 987 height 586
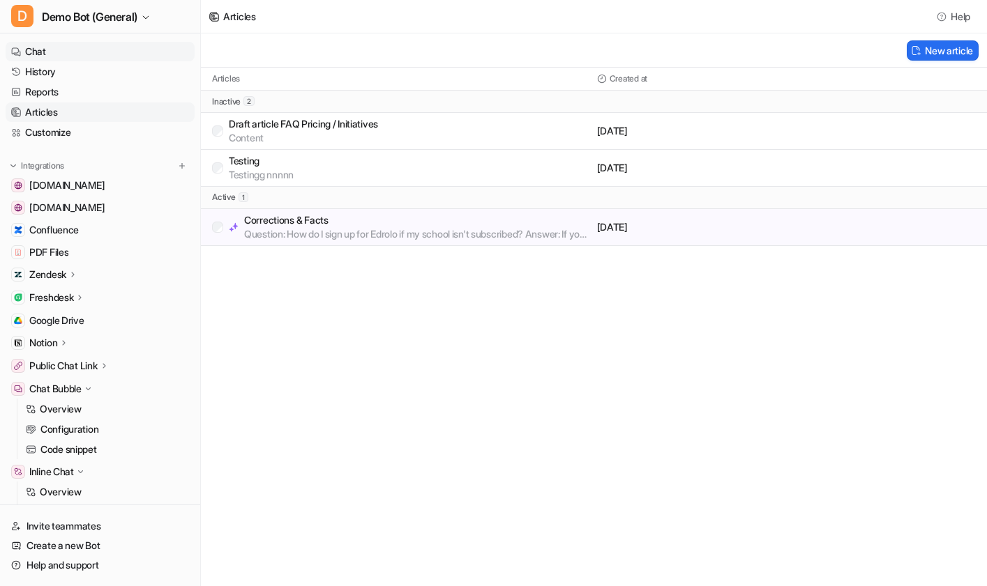
click at [70, 50] on link "Chat" at bounding box center [100, 52] width 189 height 20
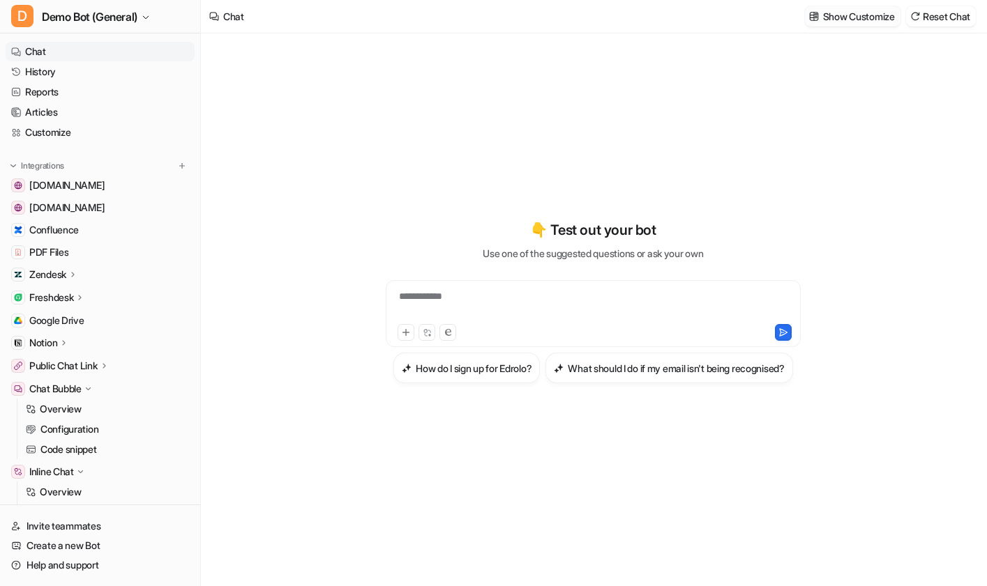
click at [845, 11] on p "Show Customize" at bounding box center [859, 16] width 72 height 15
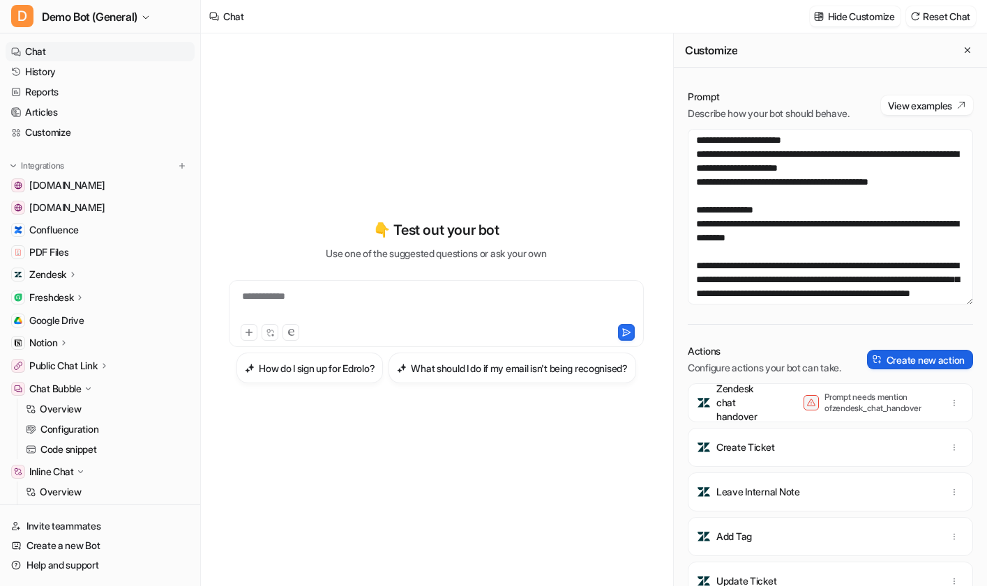
click at [898, 370] on button "Create new action" at bounding box center [920, 360] width 106 height 20
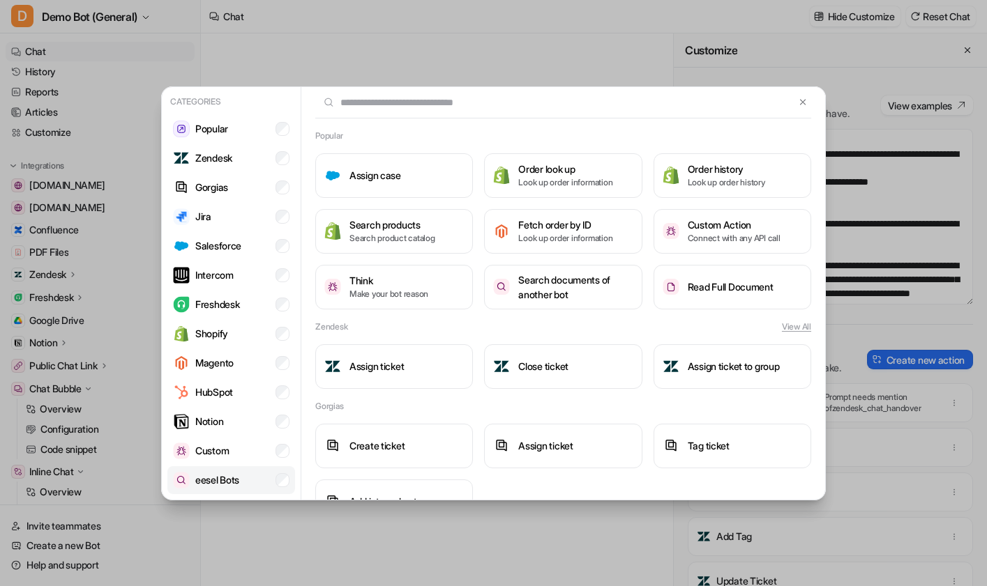
click at [216, 479] on p "eesel Bots" at bounding box center [217, 480] width 44 height 15
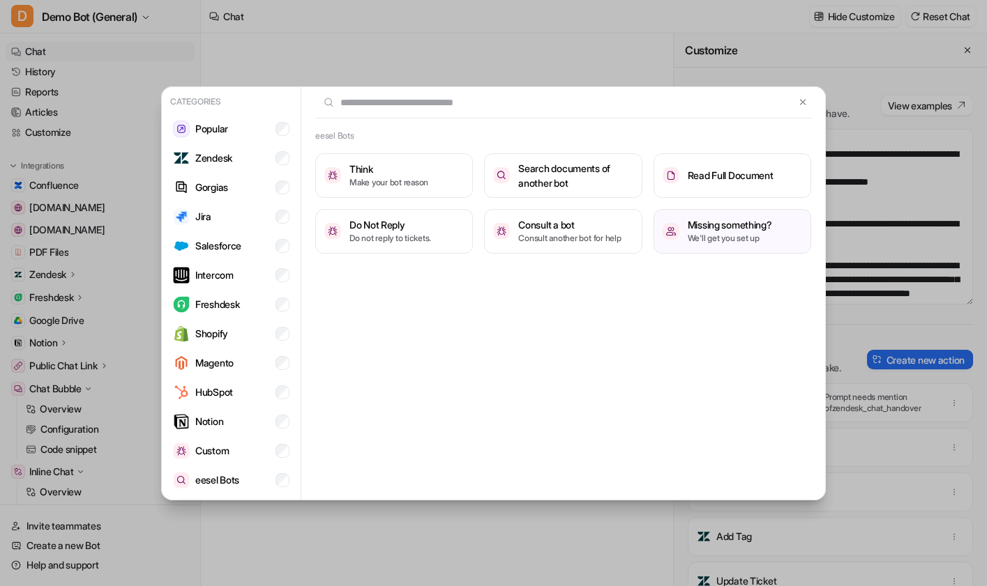
click at [832, 543] on div "Categories Popular Zendesk Gorgias Jira Salesforce Intercom Freshdesk Shopify M…" at bounding box center [493, 293] width 687 height 586
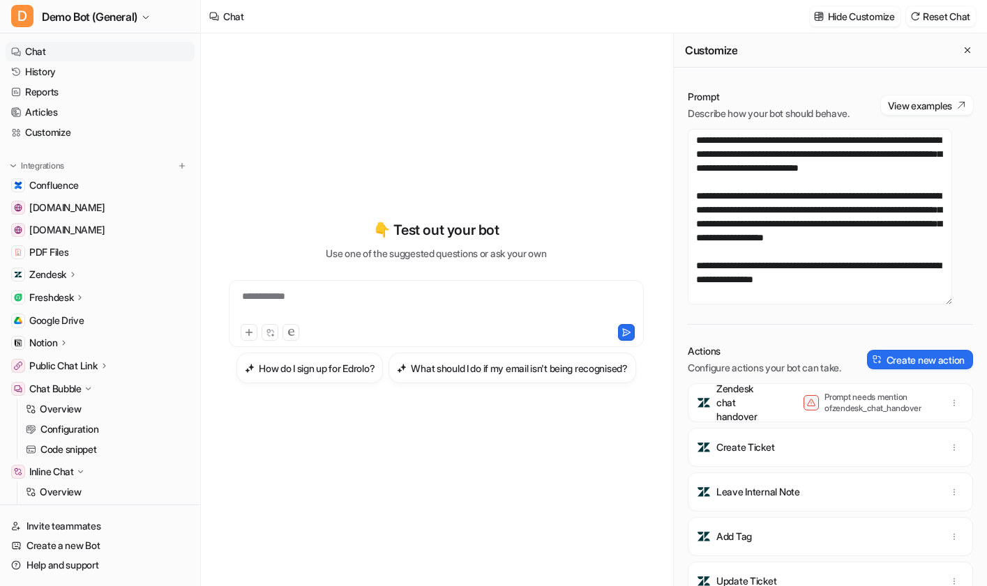
scroll to position [237, 0]
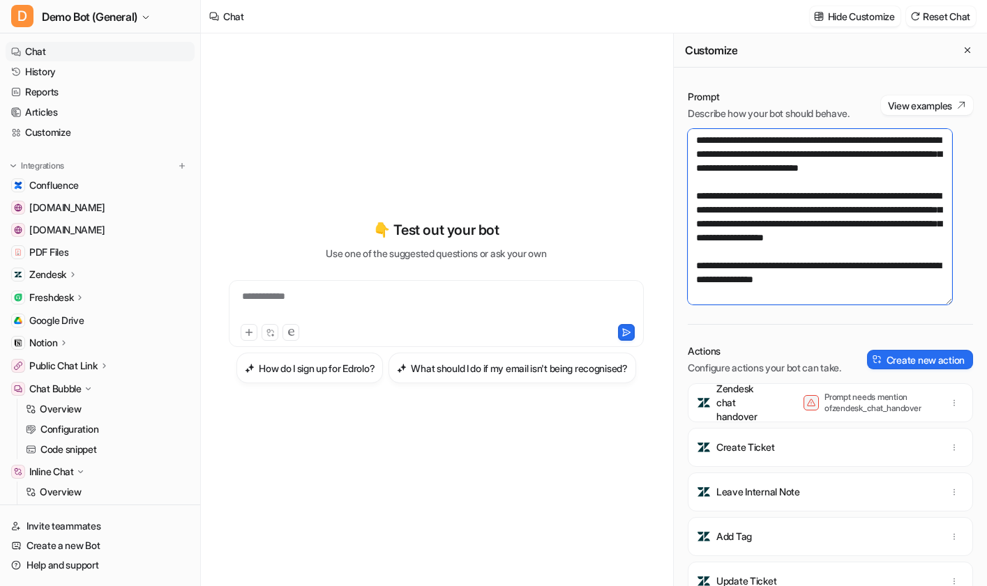
click at [888, 305] on textarea "**********" at bounding box center [819, 217] width 264 height 176
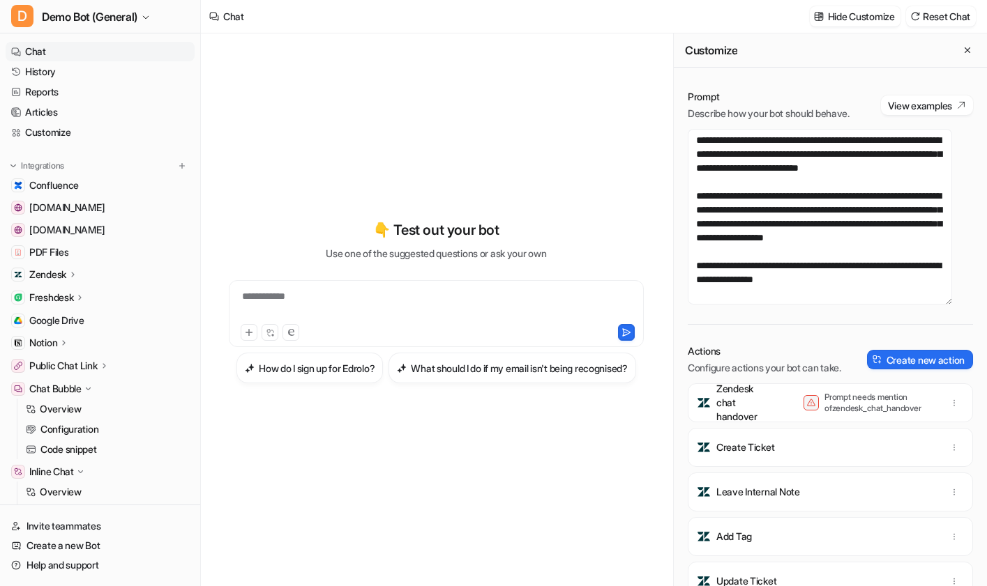
click at [678, 237] on div "Prompt Describe how your bot should behave. View examples Actions Configure act…" at bounding box center [830, 338] width 313 height 524
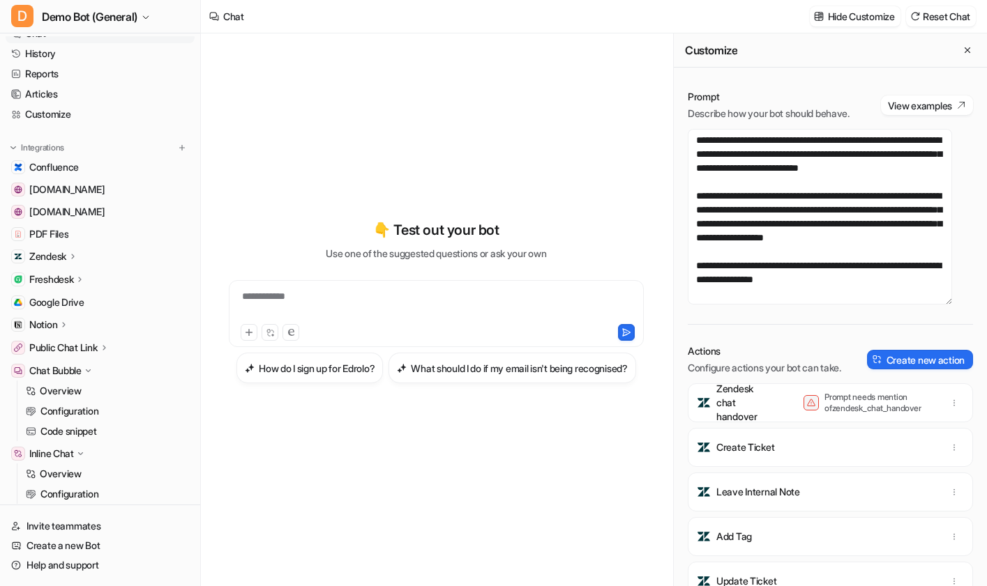
scroll to position [0, 0]
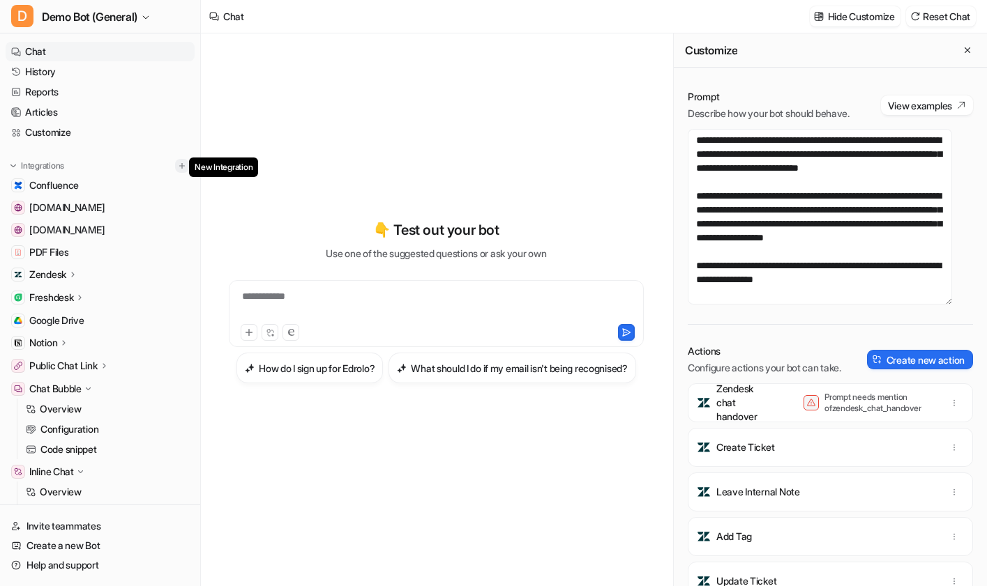
click at [177, 162] on img at bounding box center [182, 166] width 10 height 10
